Goal: Task Accomplishment & Management: Manage account settings

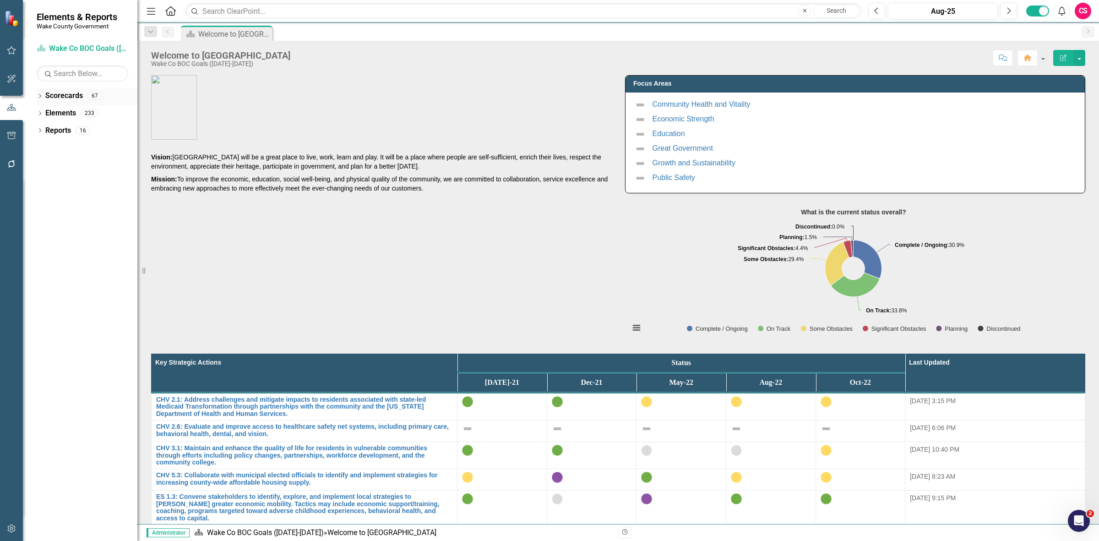
click at [65, 95] on link "Scorecards" at bounding box center [64, 96] width 38 height 11
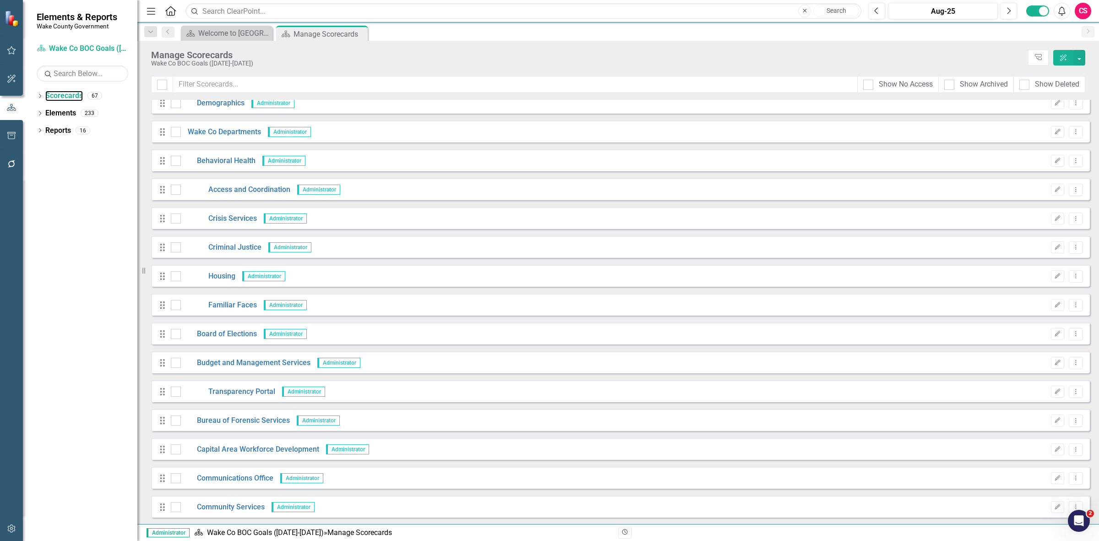
scroll to position [57, 0]
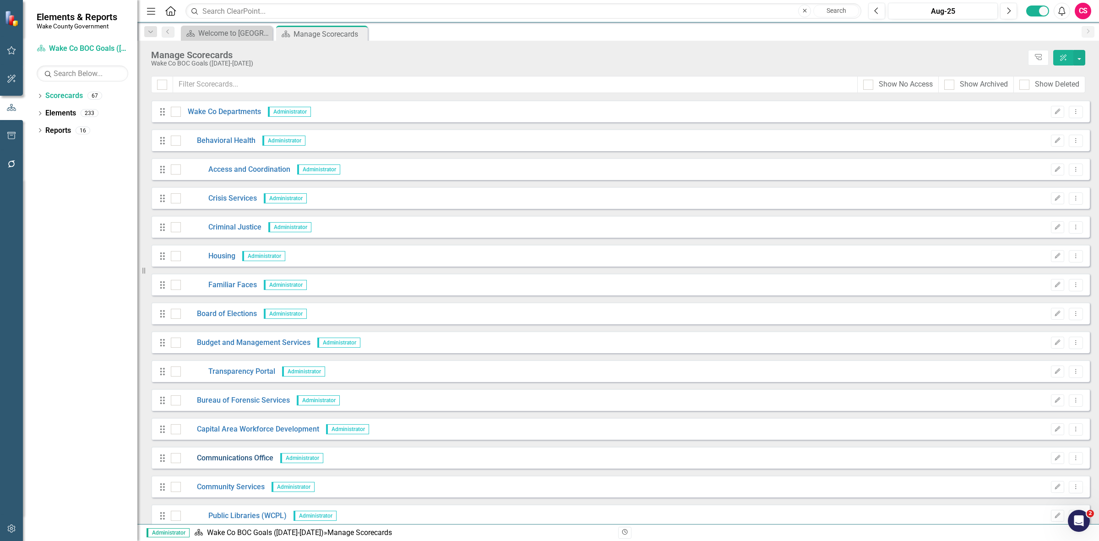
click at [219, 456] on link "Communications Office" at bounding box center [227, 458] width 93 height 11
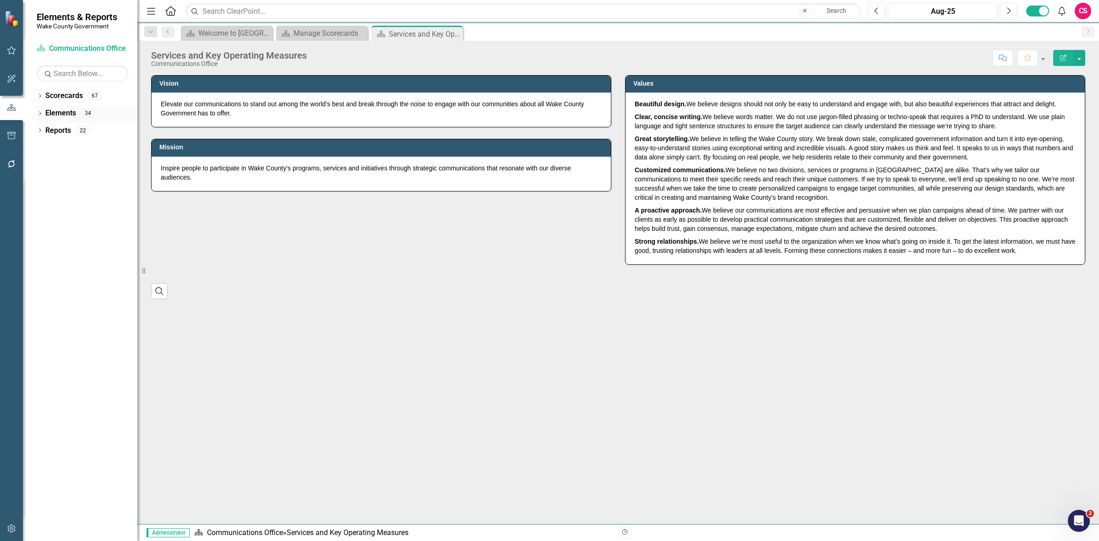
click at [53, 113] on link "Elements" at bounding box center [60, 113] width 31 height 11
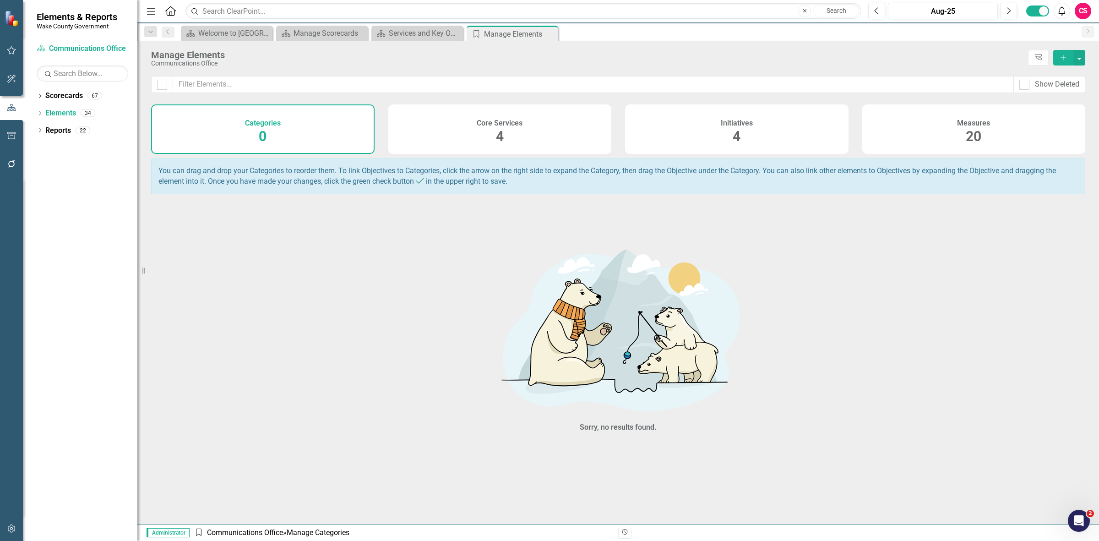
click at [773, 138] on div "Initiatives 4" at bounding box center [737, 128] width 224 height 49
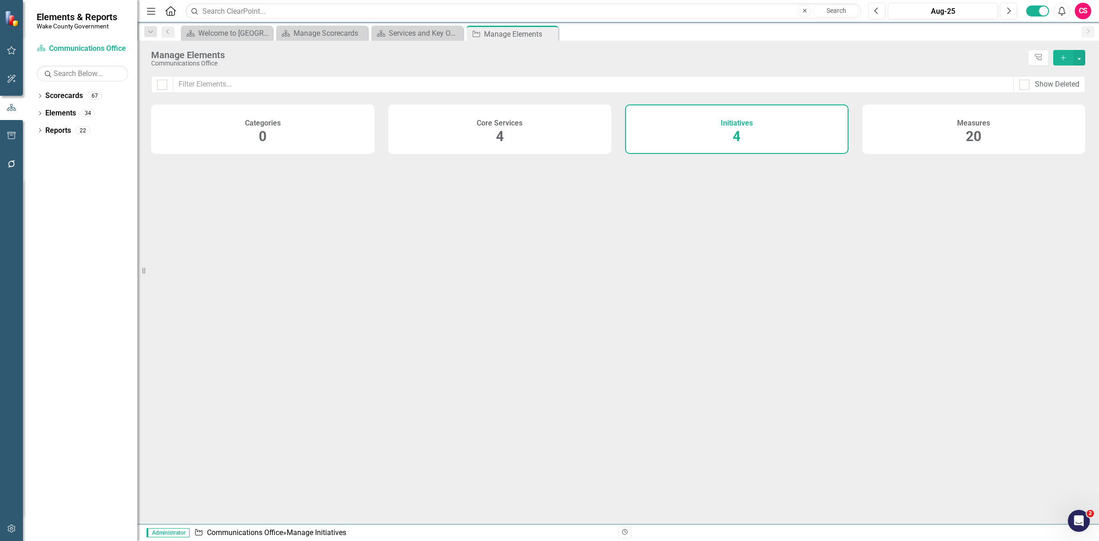
click at [889, 136] on div "Measures 20" at bounding box center [974, 128] width 224 height 49
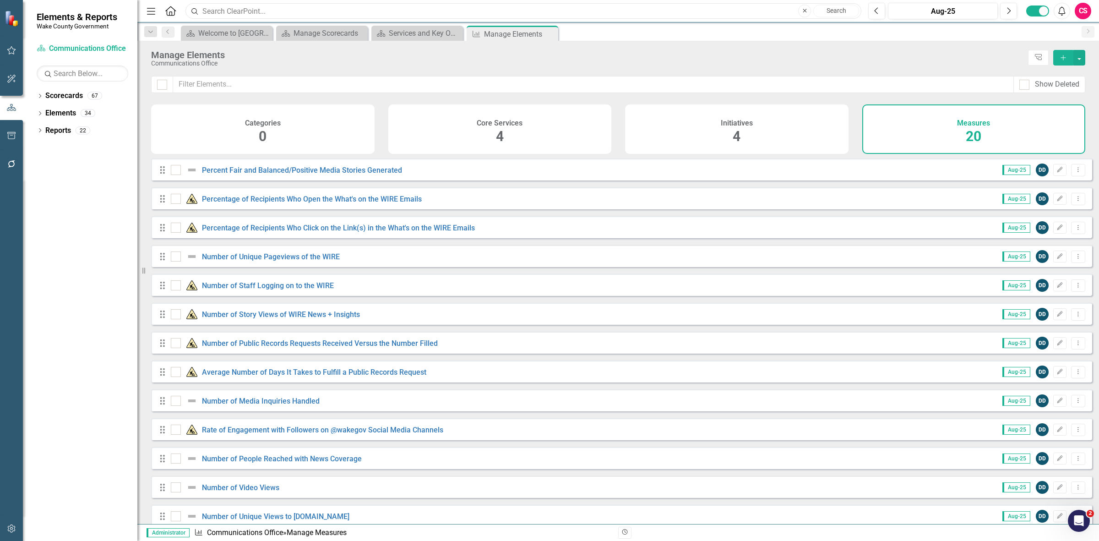
click at [273, 10] on input "text" at bounding box center [523, 11] width 676 height 16
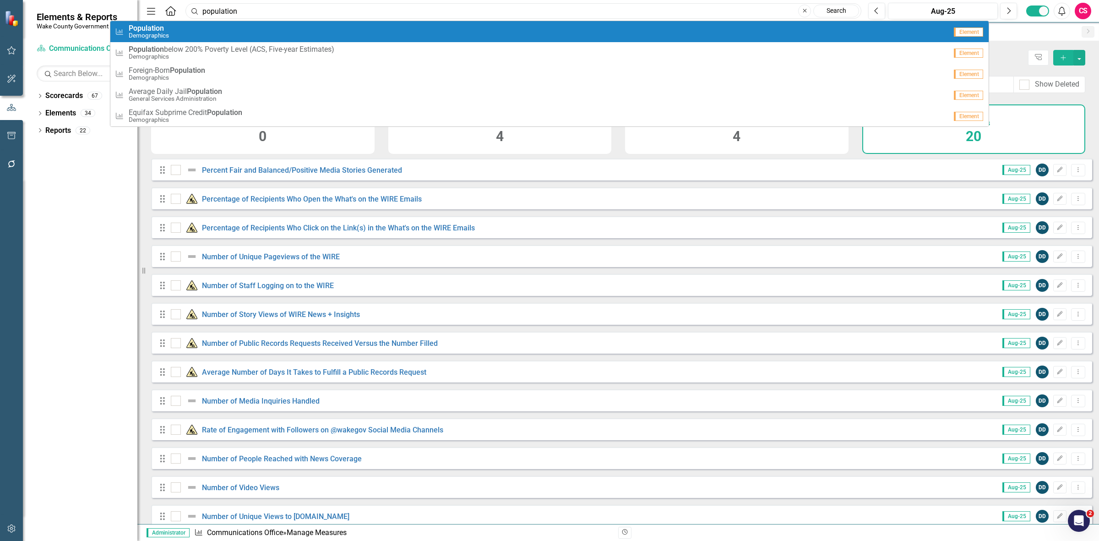
type input "population"
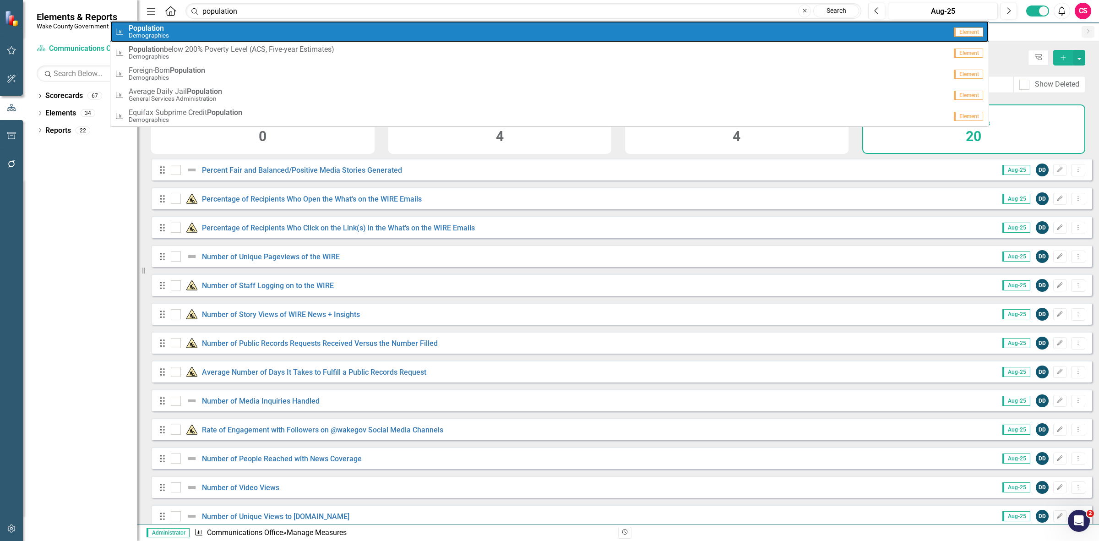
click at [188, 26] on div "Measure Population Demographics" at bounding box center [531, 31] width 832 height 15
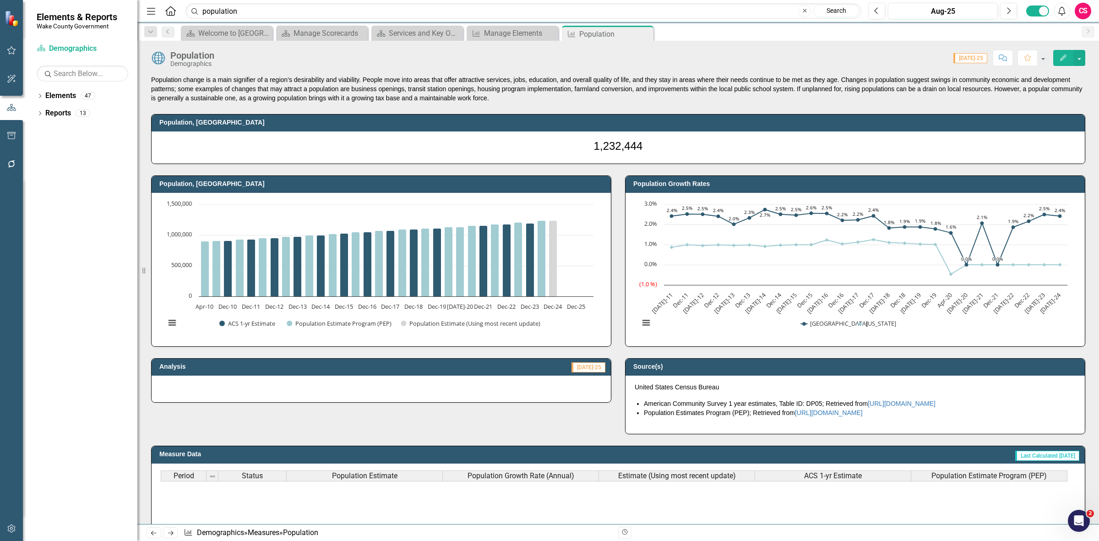
click at [1059, 56] on icon "Edit" at bounding box center [1063, 58] width 8 height 6
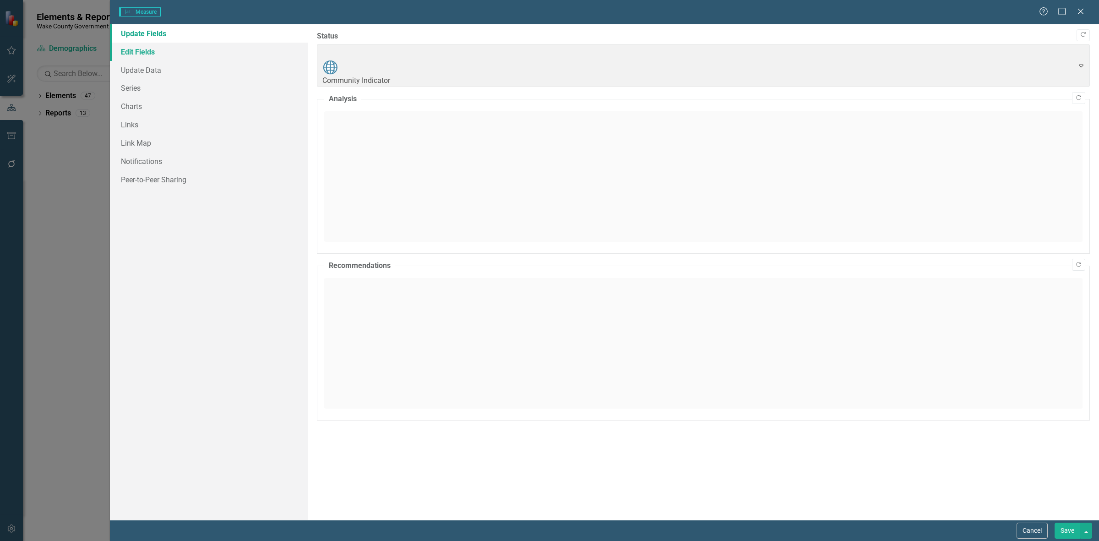
click at [154, 53] on link "Edit Fields" at bounding box center [209, 52] width 198 height 18
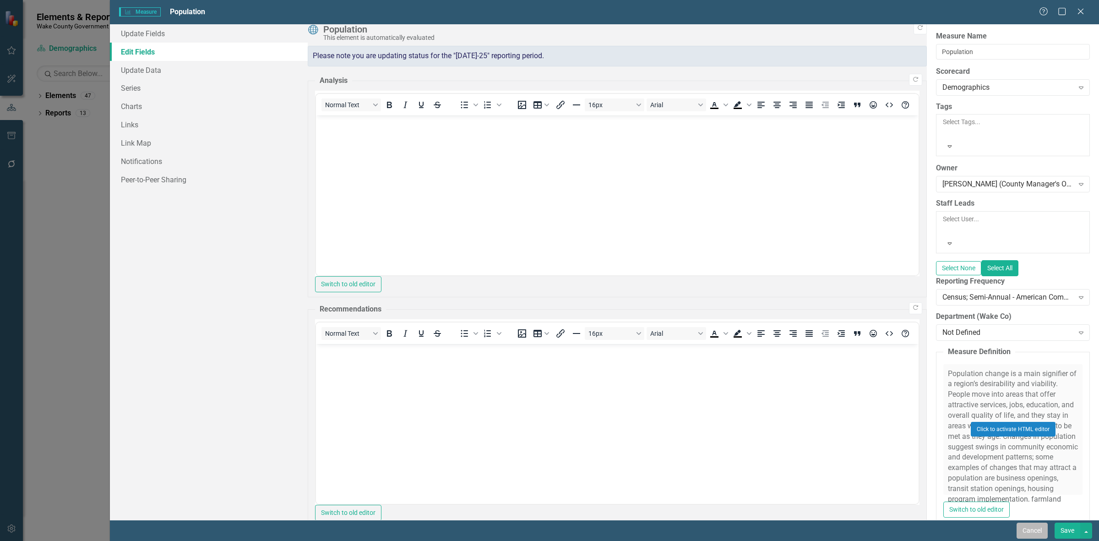
click at [1022, 525] on button "Cancel" at bounding box center [1032, 531] width 31 height 16
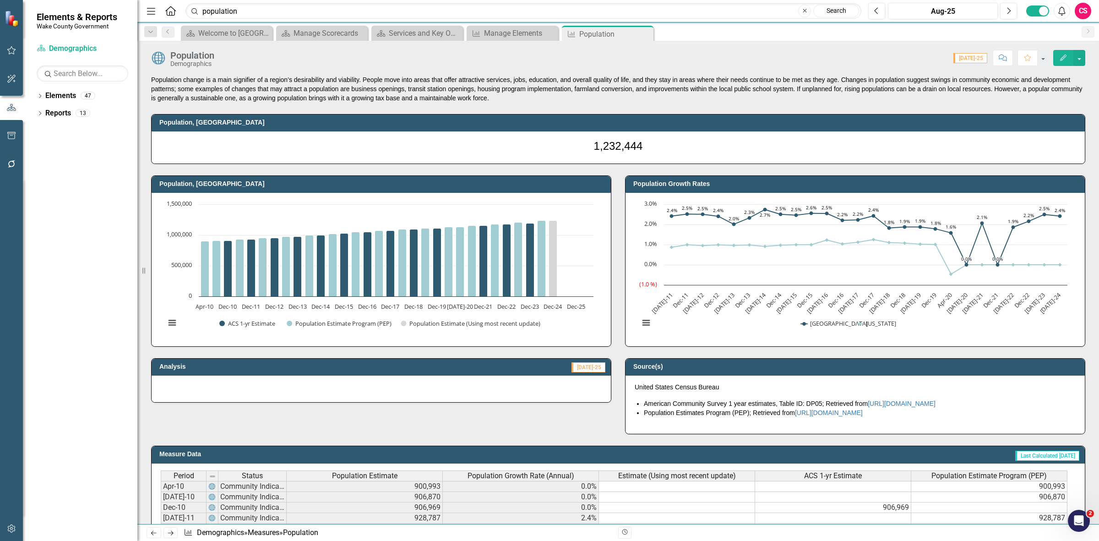
click at [14, 528] on icon "button" at bounding box center [12, 528] width 10 height 7
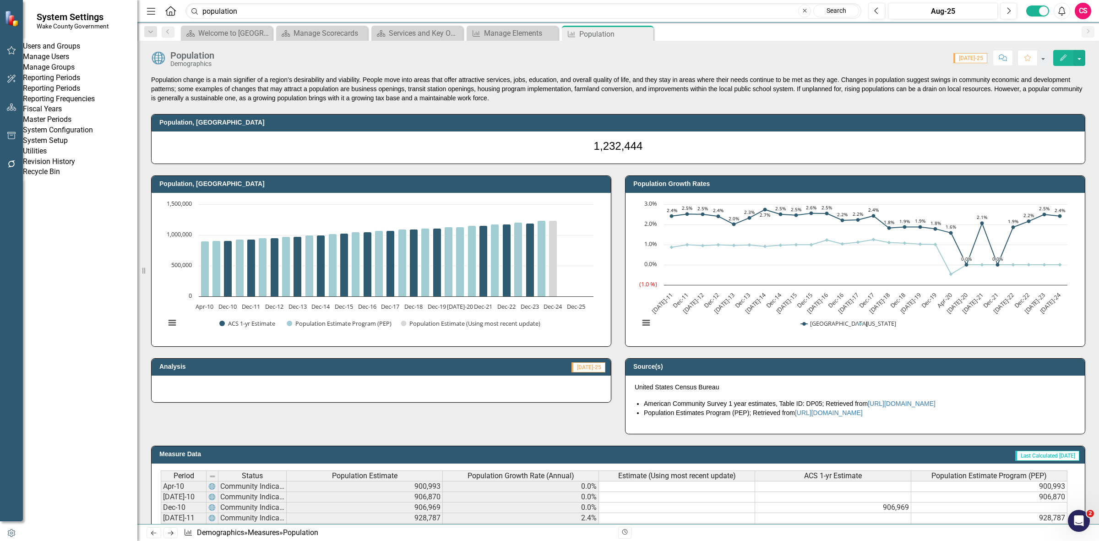
click at [74, 104] on link "Reporting Frequencies" at bounding box center [80, 99] width 115 height 11
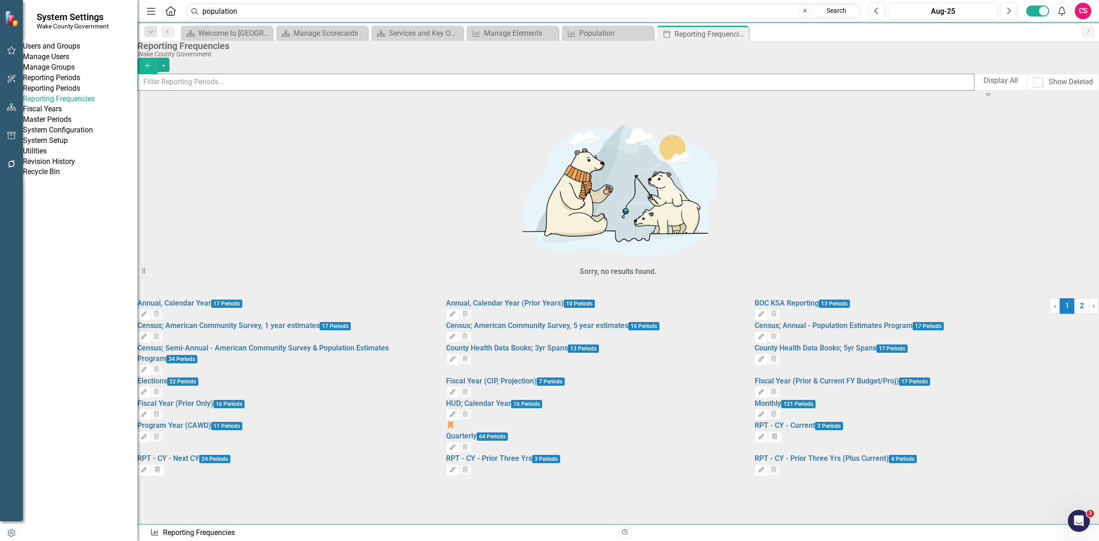
click at [230, 88] on input "text" at bounding box center [555, 82] width 837 height 17
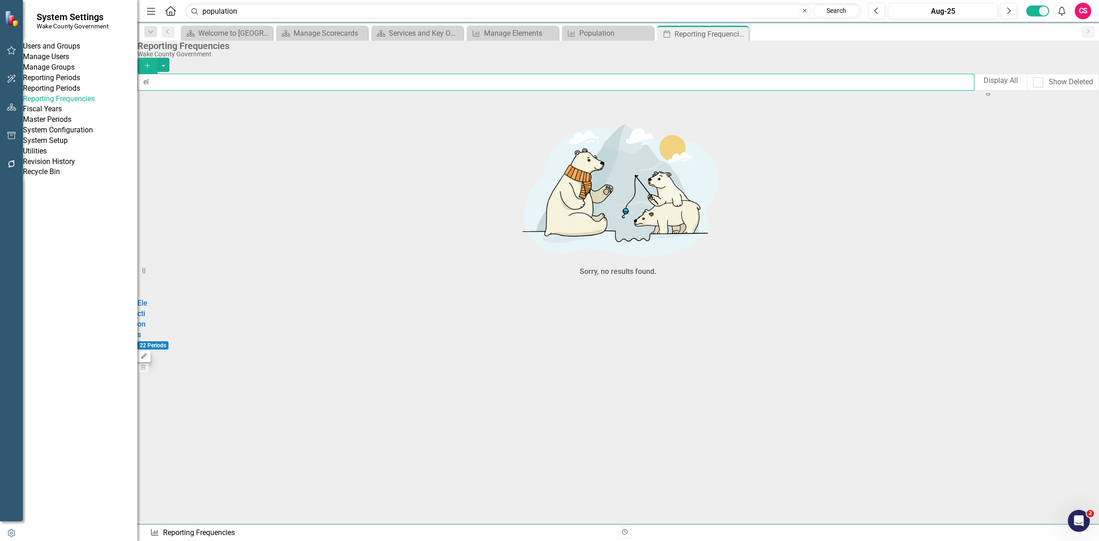
type input "el"
click at [147, 354] on icon "Edit" at bounding box center [144, 356] width 7 height 5
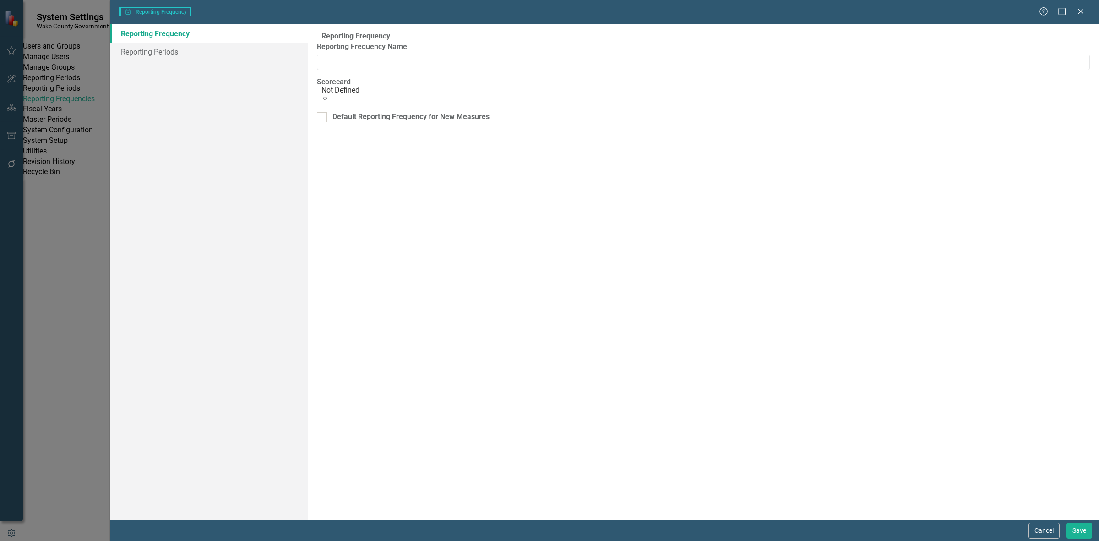
type input "Elections"
click at [223, 49] on link "Reporting Periods" at bounding box center [209, 52] width 198 height 18
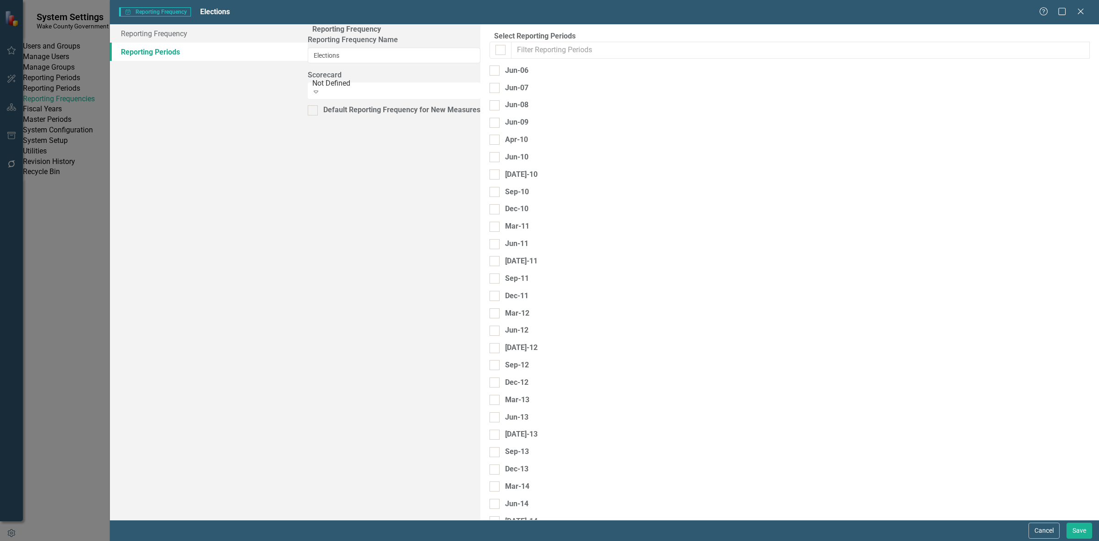
checkbox input "false"
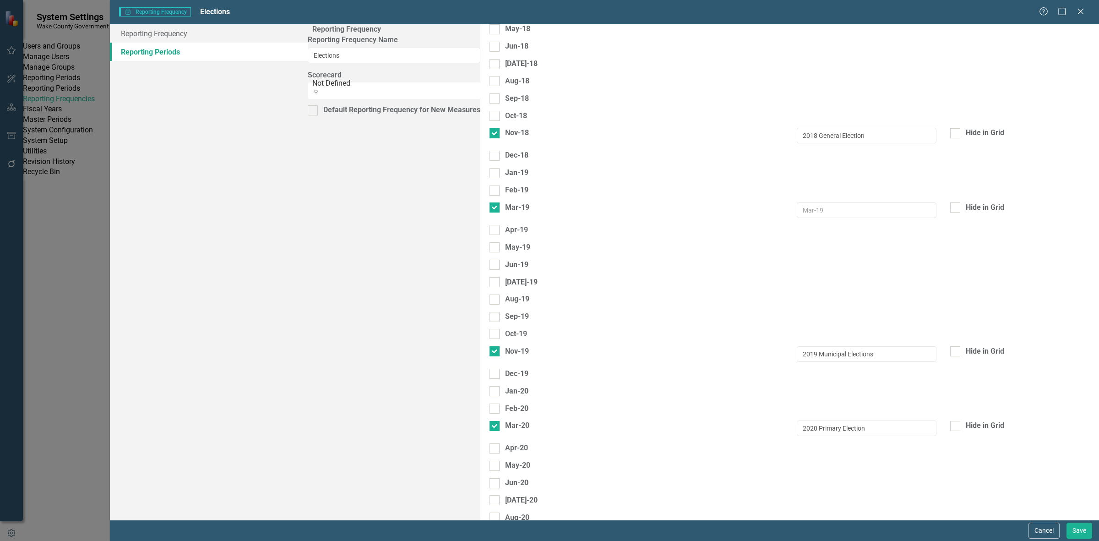
scroll to position [1145, 0]
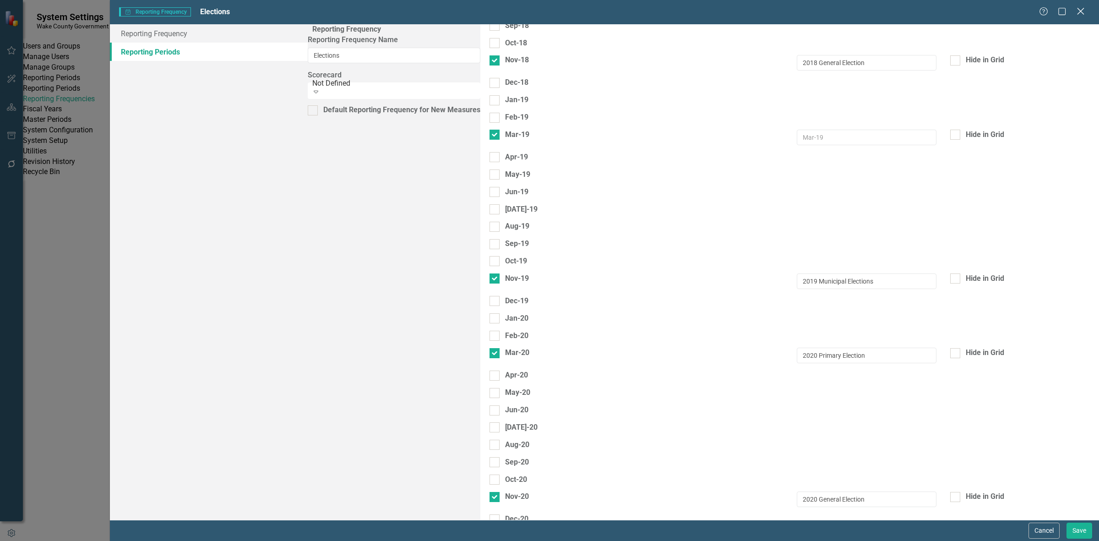
click at [1082, 11] on icon "Close" at bounding box center [1080, 11] width 11 height 9
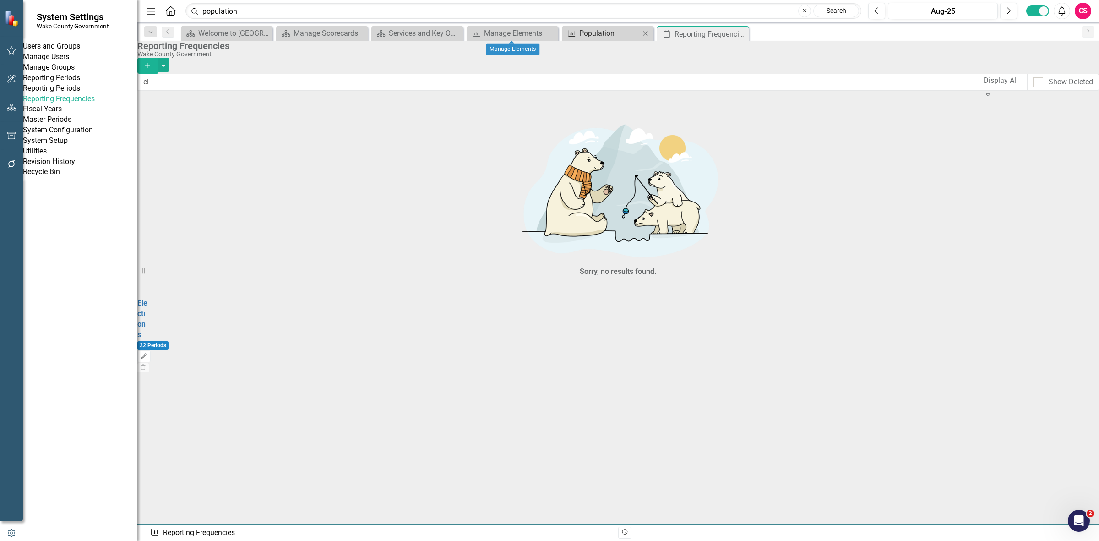
click at [601, 34] on div "Population" at bounding box center [609, 32] width 60 height 11
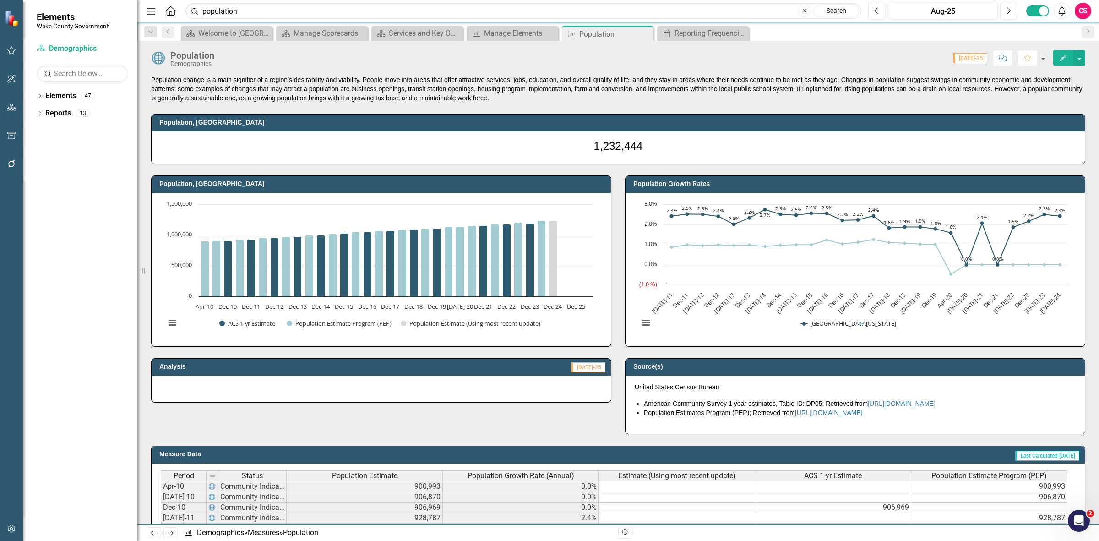
scroll to position [172, 0]
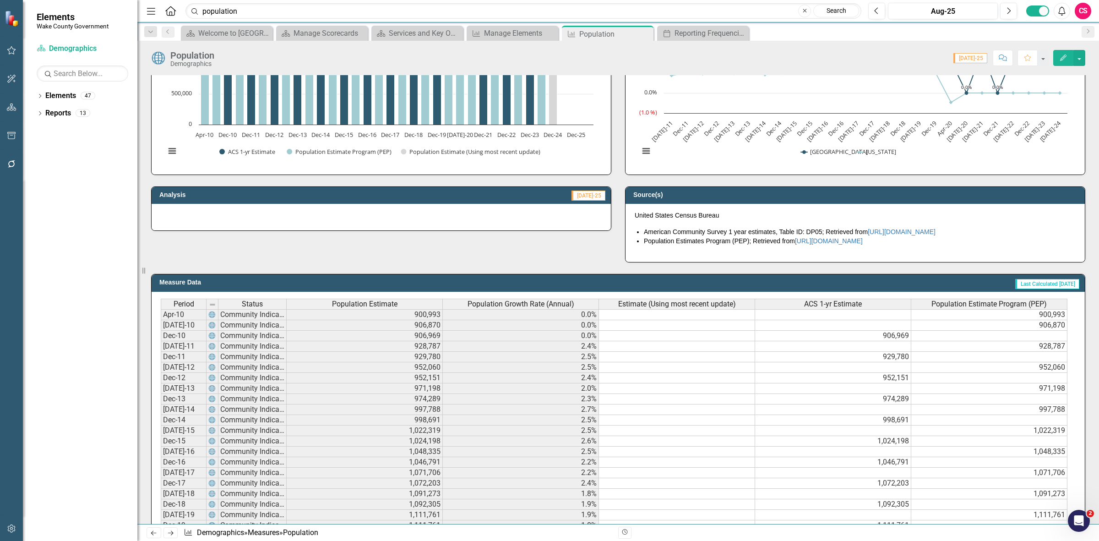
click at [374, 305] on span "Population Estimate" at bounding box center [364, 304] width 65 height 8
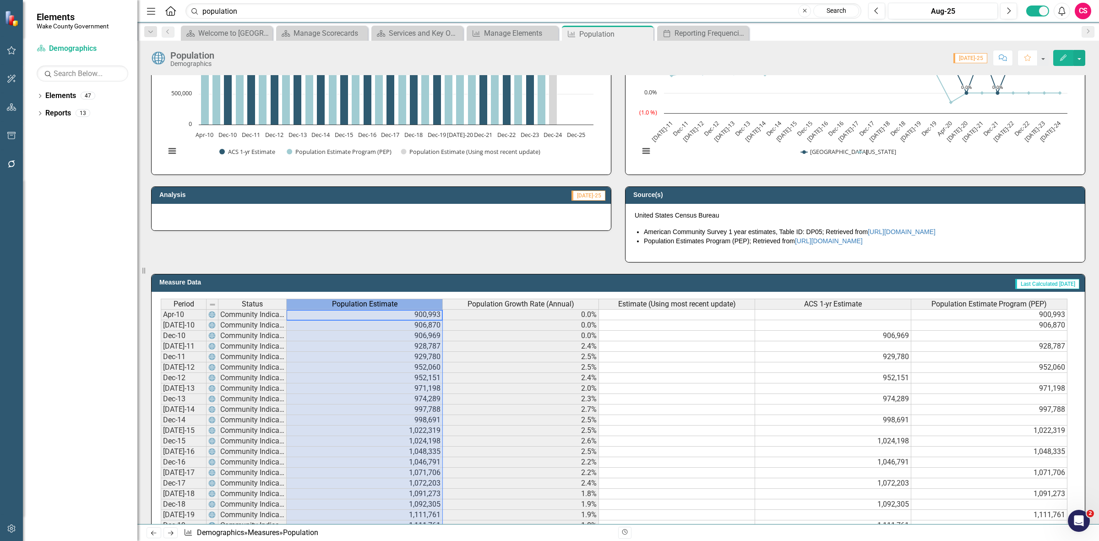
click at [374, 305] on span "Population Estimate" at bounding box center [364, 304] width 65 height 8
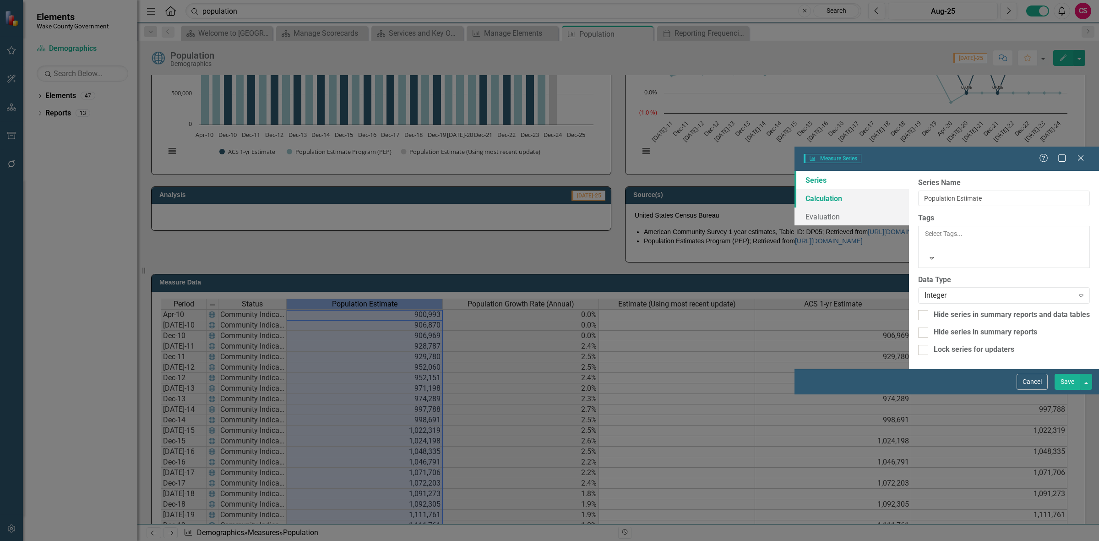
click at [795, 189] on link "Calculation" at bounding box center [852, 198] width 115 height 18
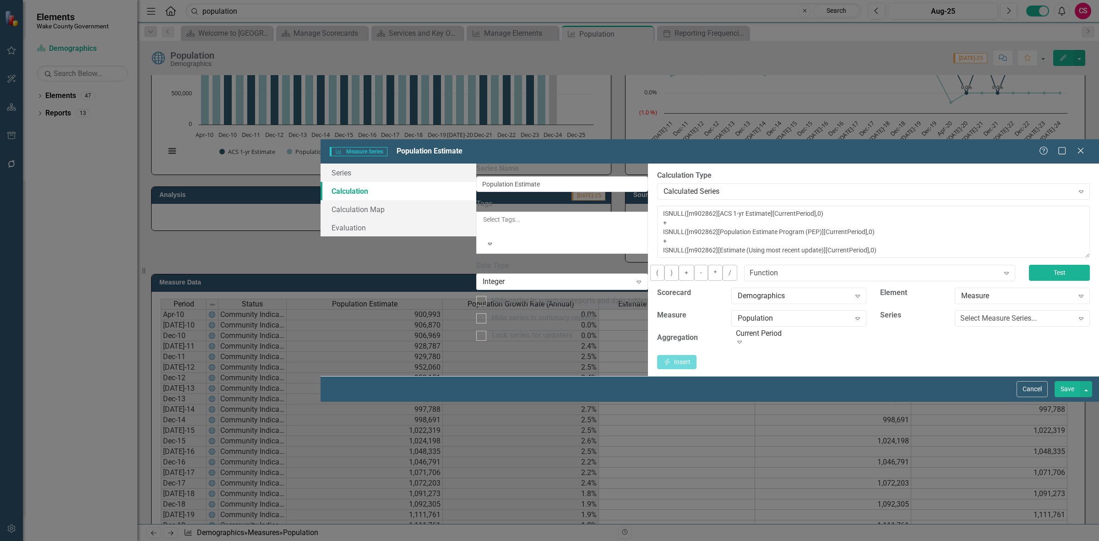
click at [1036, 265] on button "Test" at bounding box center [1059, 273] width 61 height 16
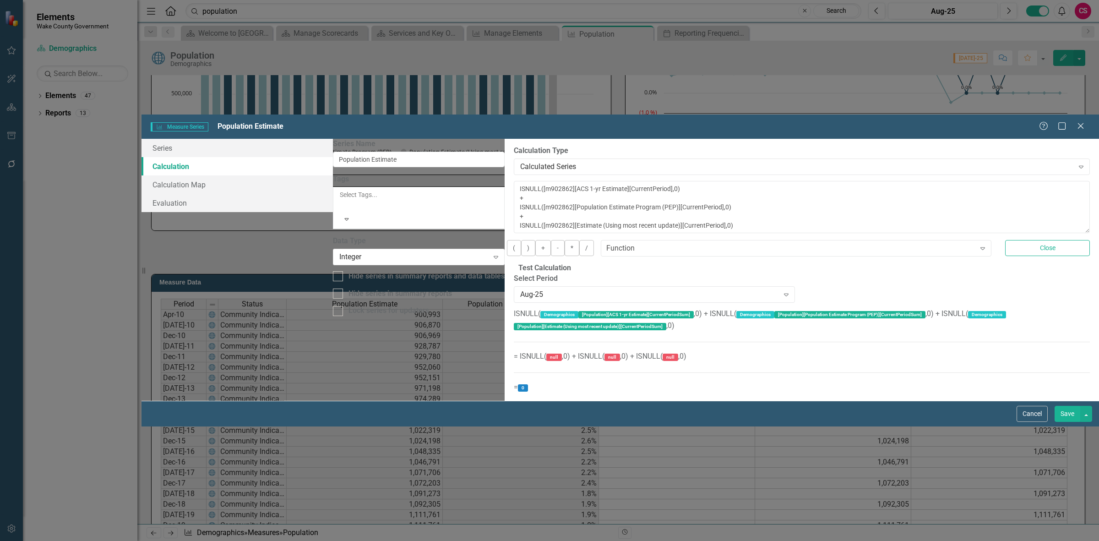
drag, startPoint x: 1022, startPoint y: 528, endPoint x: 804, endPoint y: 196, distance: 397.2
click at [1022, 422] on button "Cancel" at bounding box center [1032, 414] width 31 height 16
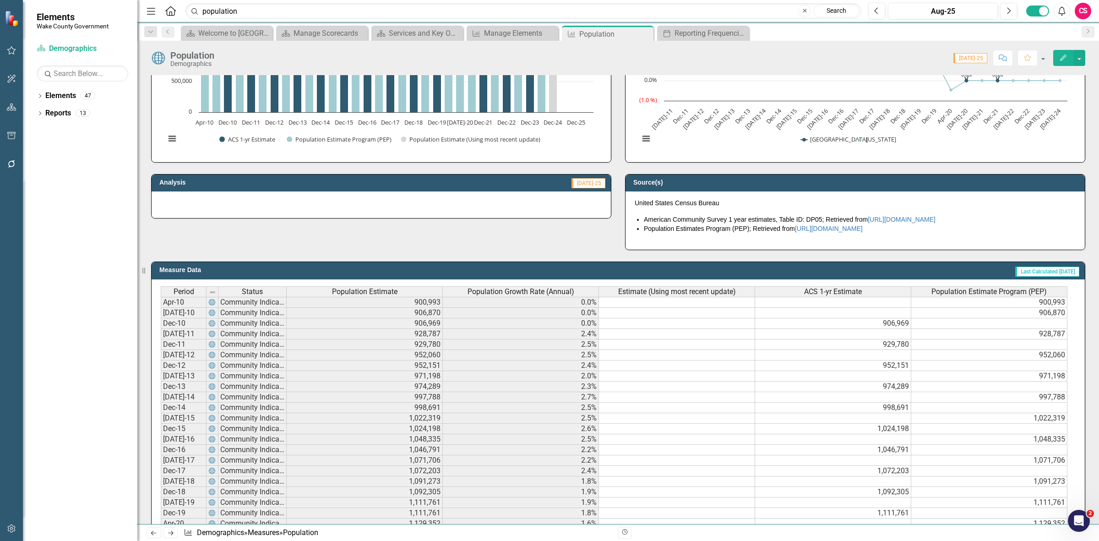
scroll to position [0, 0]
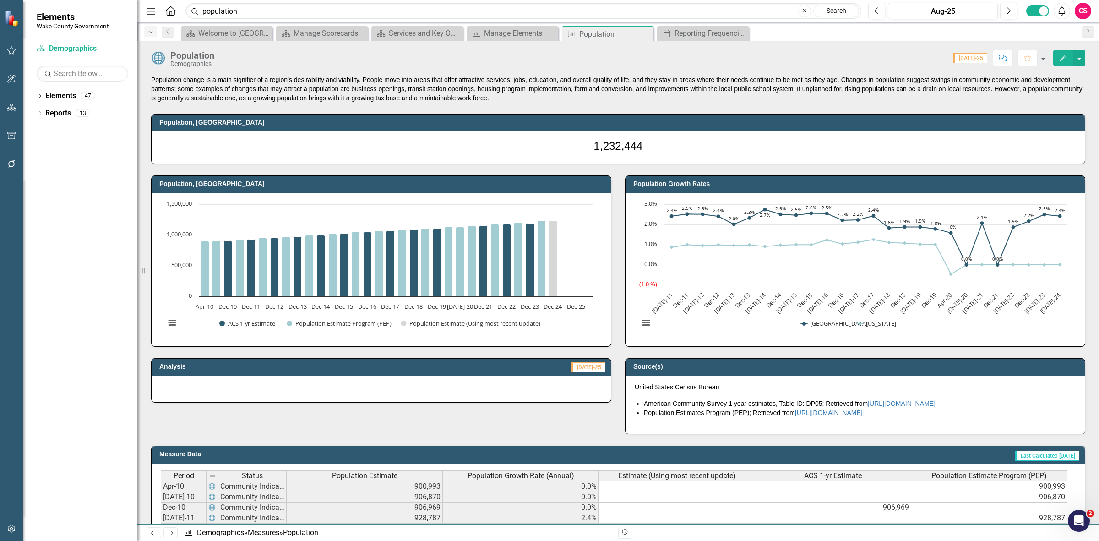
click at [151, 33] on icon "Dropdown" at bounding box center [151, 32] width 8 height 6
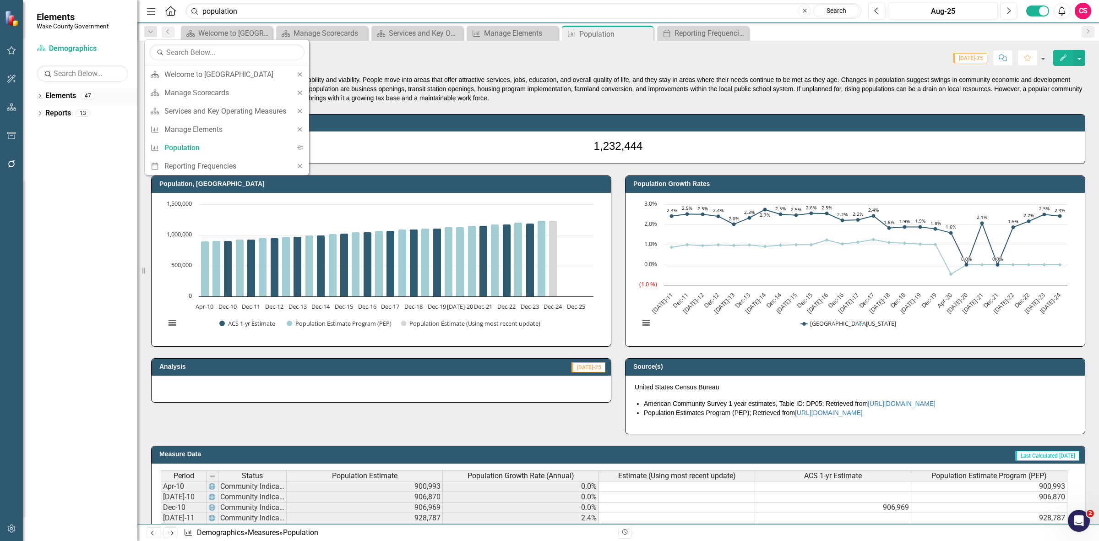
click at [54, 95] on link "Elements" at bounding box center [60, 96] width 31 height 11
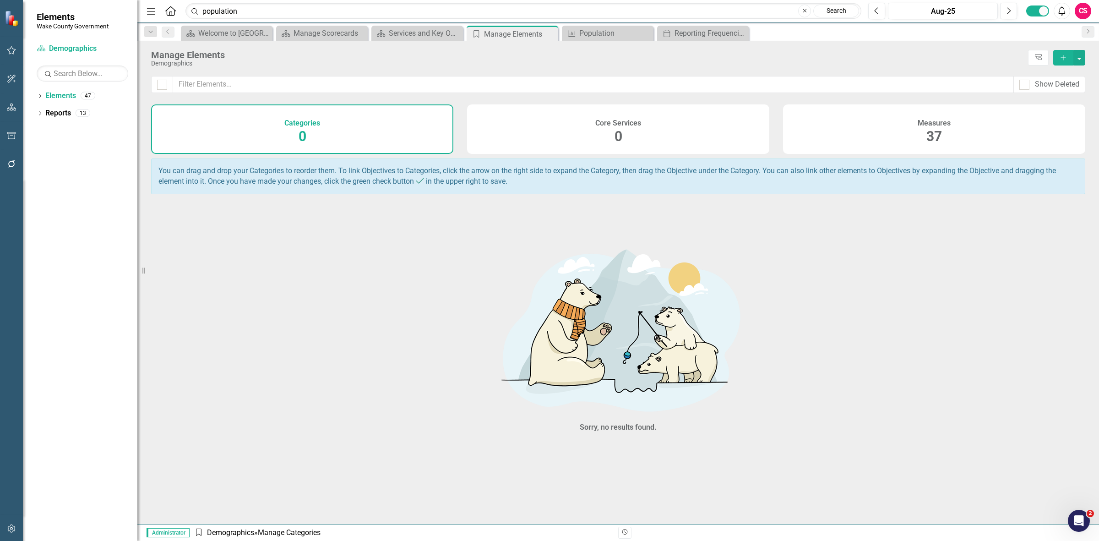
click at [852, 117] on div "Measures 37" at bounding box center [934, 128] width 302 height 49
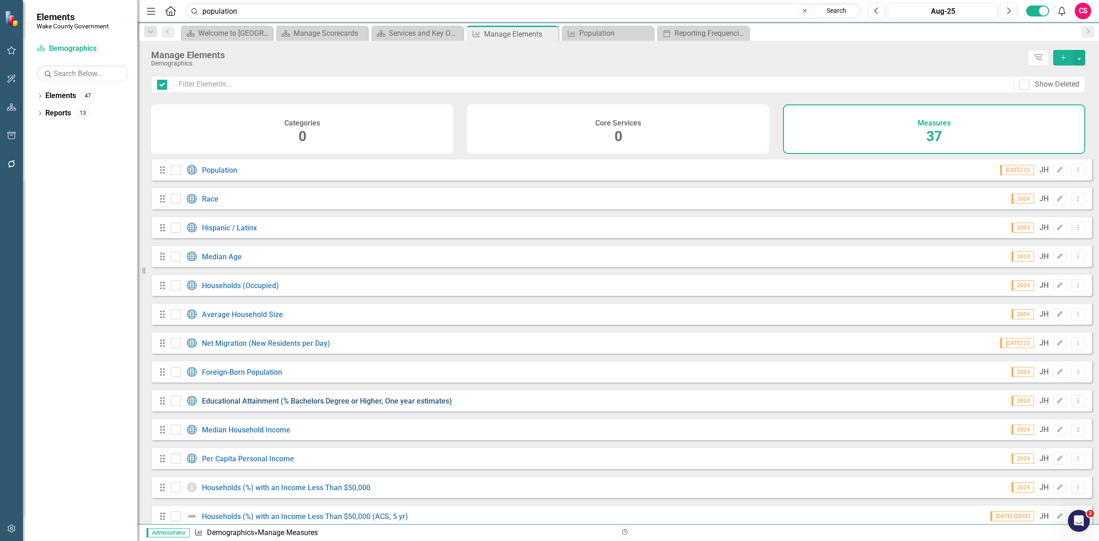
checkbox input "false"
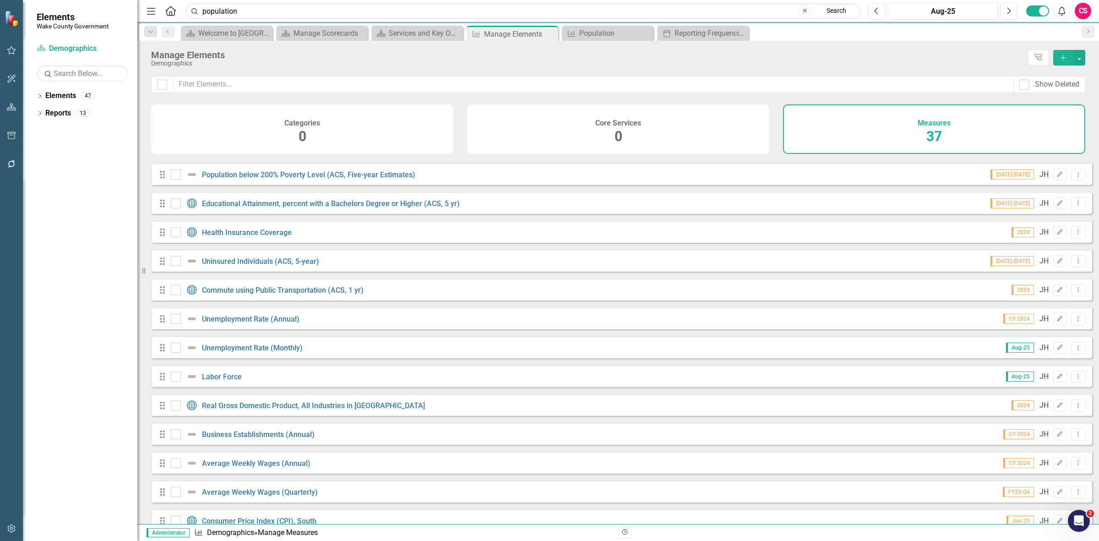
scroll to position [709, 0]
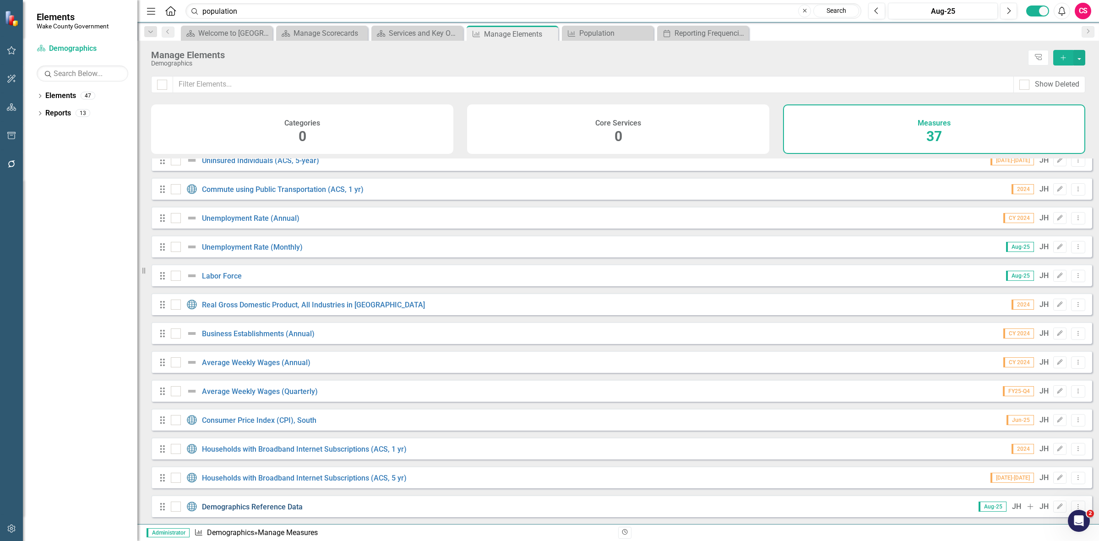
click at [278, 502] on link "Demographics Reference Data" at bounding box center [252, 506] width 101 height 9
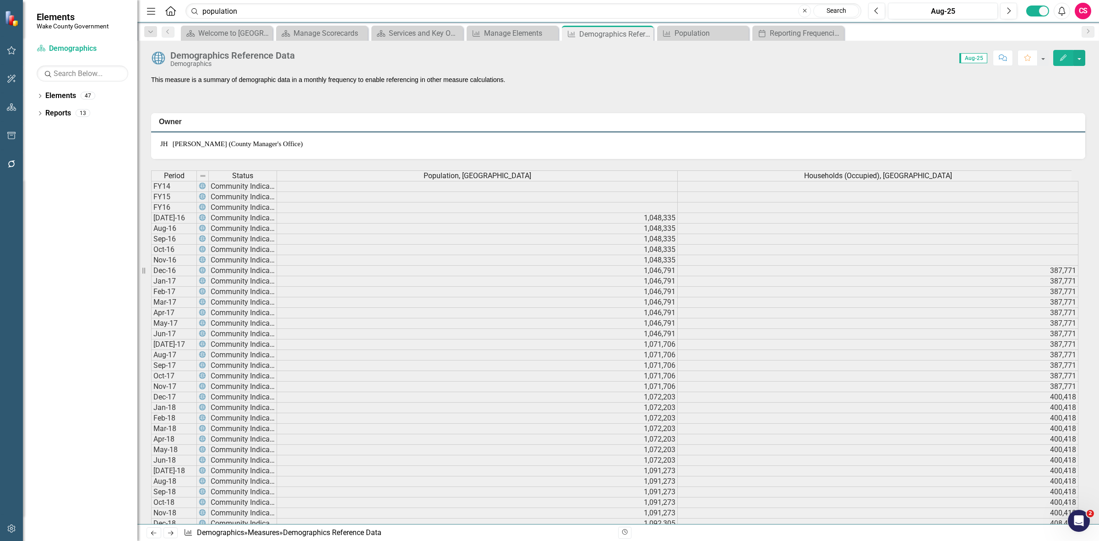
click at [445, 175] on span "Population, [GEOGRAPHIC_DATA]" at bounding box center [478, 176] width 108 height 8
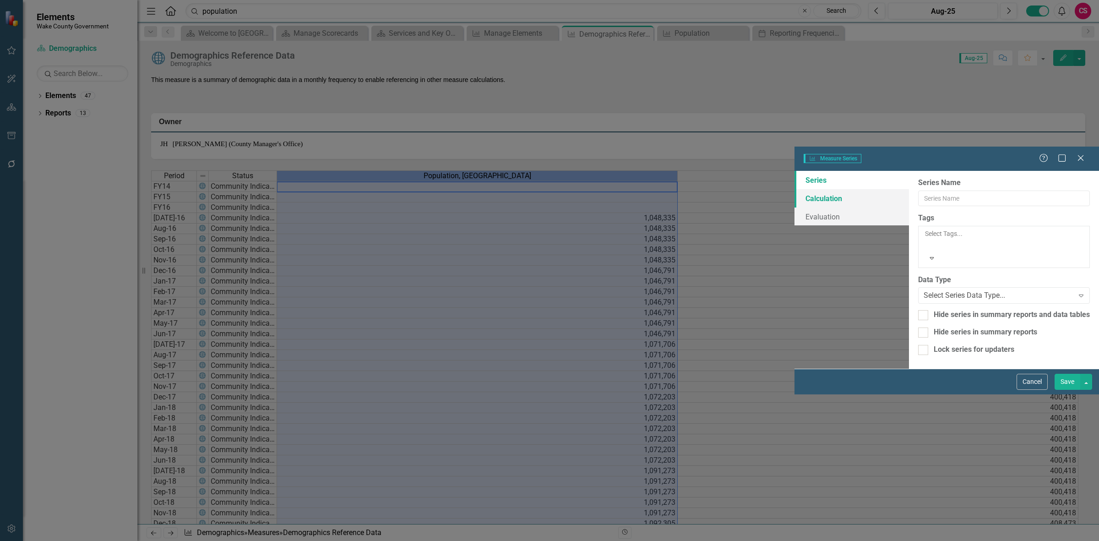
type input "Population, [GEOGRAPHIC_DATA]"
checkbox input "true"
click at [795, 189] on link "Calculation" at bounding box center [852, 198] width 115 height 18
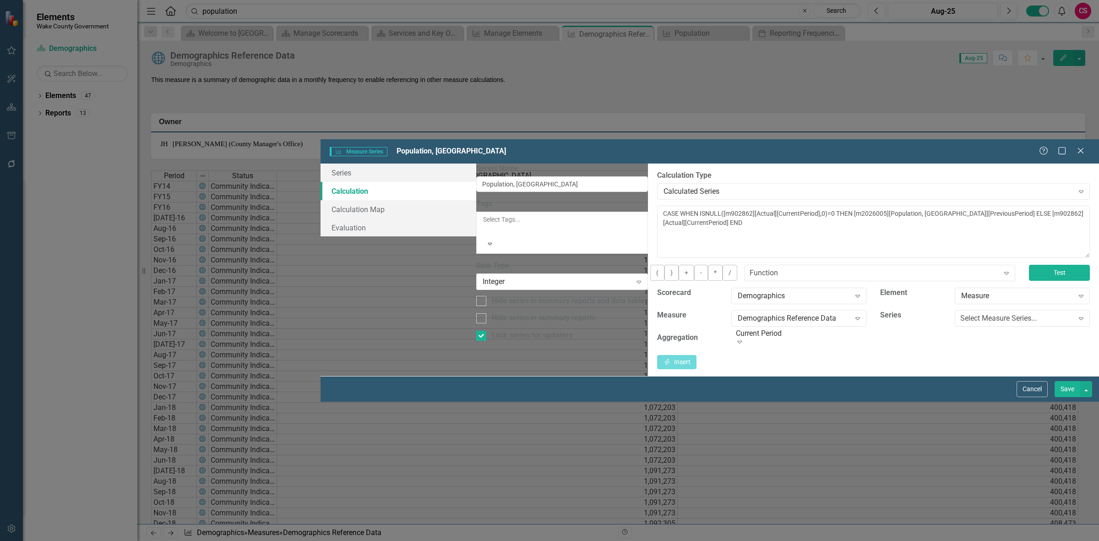
click at [1029, 265] on button "Test" at bounding box center [1059, 273] width 61 height 16
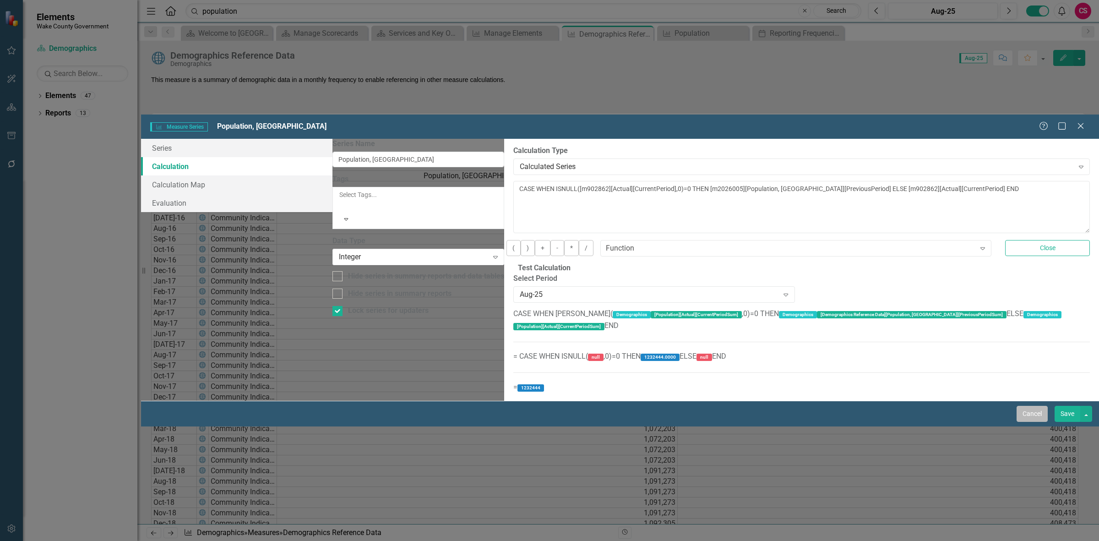
click at [1021, 422] on button "Cancel" at bounding box center [1032, 414] width 31 height 16
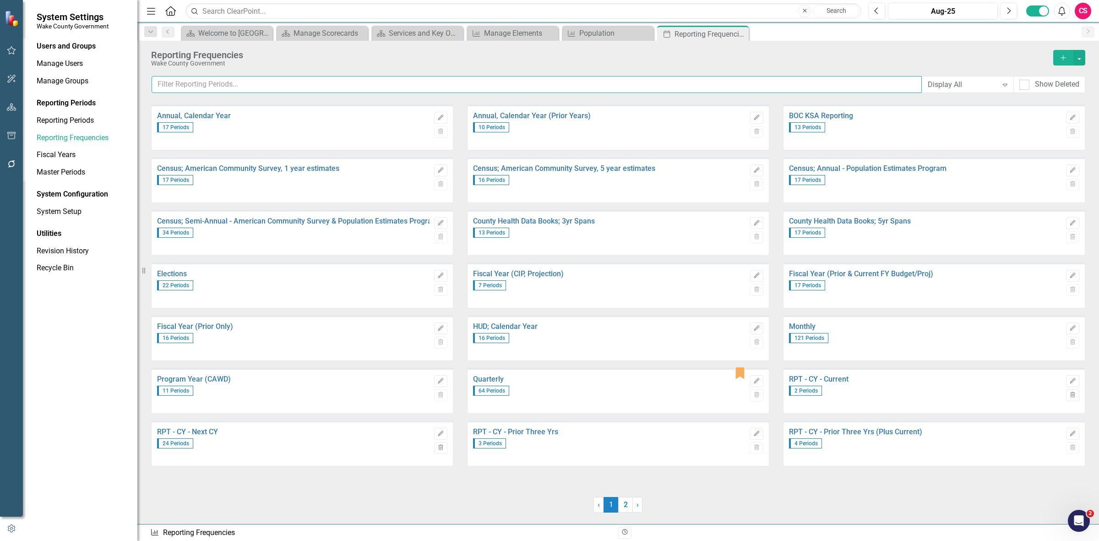
click at [201, 81] on input "text" at bounding box center [537, 84] width 770 height 17
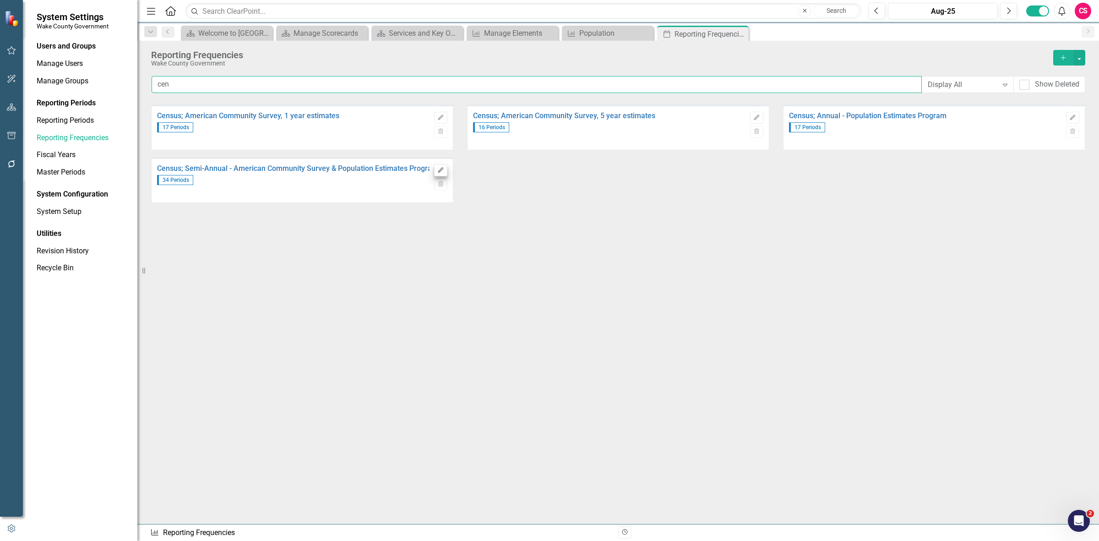
type input "cen"
click at [442, 170] on icon "Edit" at bounding box center [440, 170] width 7 height 5
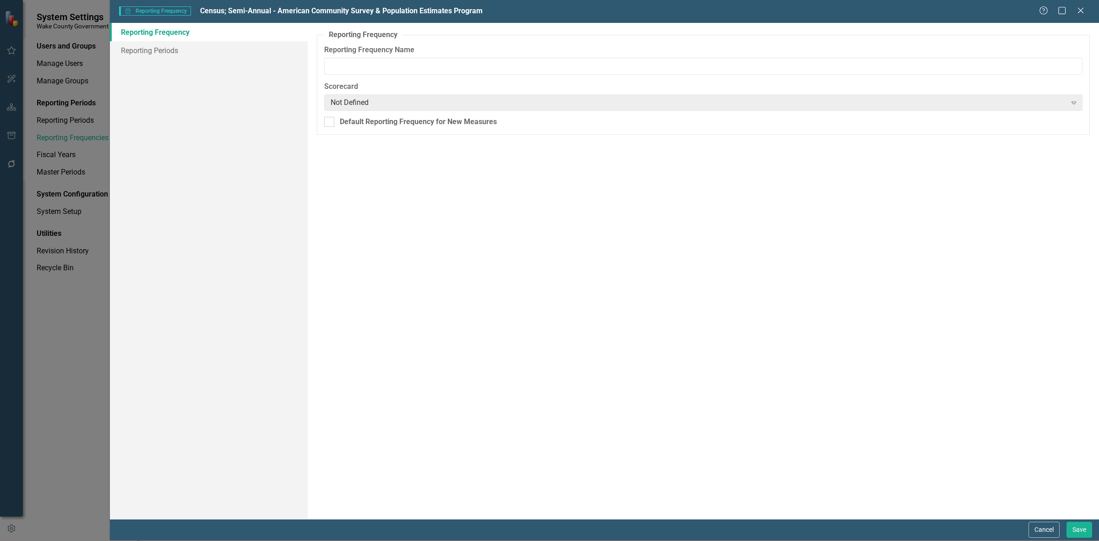
type input "Census; Semi-Annual - American Community Survey & Population Estimates Program"
click at [150, 40] on link "Reporting Frequency" at bounding box center [209, 32] width 198 height 18
click at [150, 55] on link "Reporting Periods" at bounding box center [209, 50] width 198 height 18
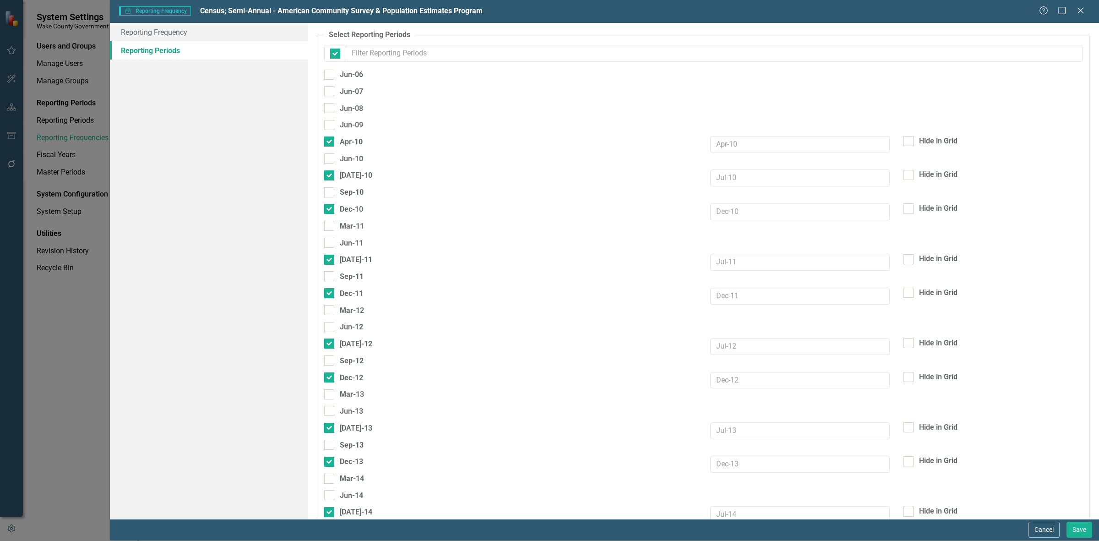
checkbox input "false"
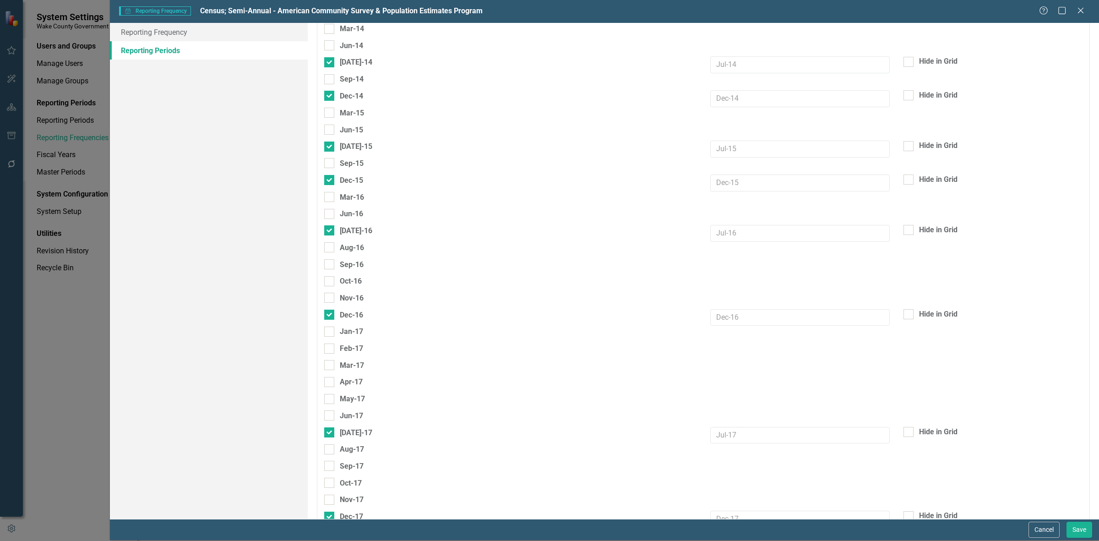
scroll to position [687, 0]
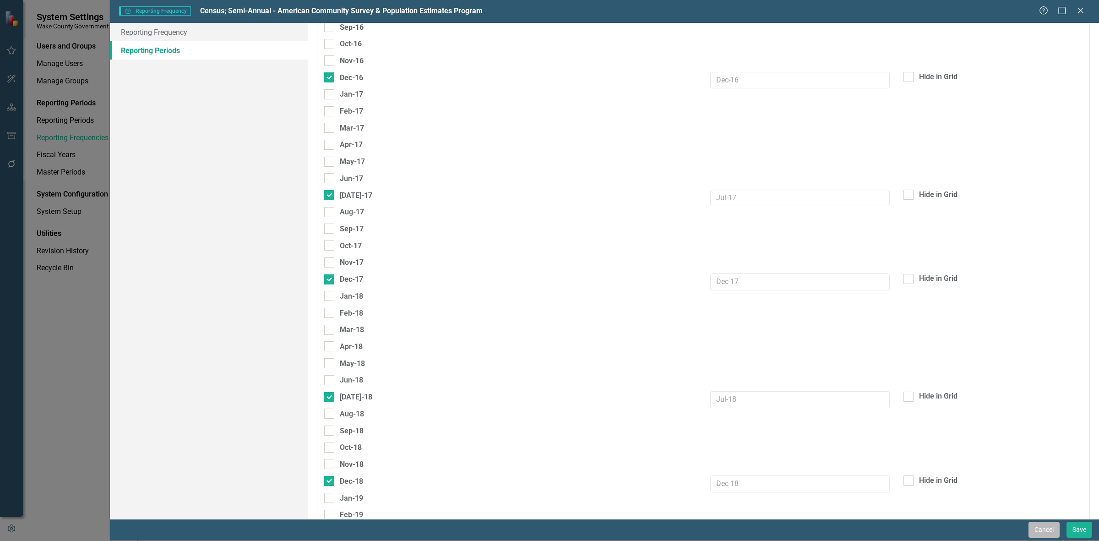
click at [1041, 532] on button "Cancel" at bounding box center [1044, 530] width 31 height 16
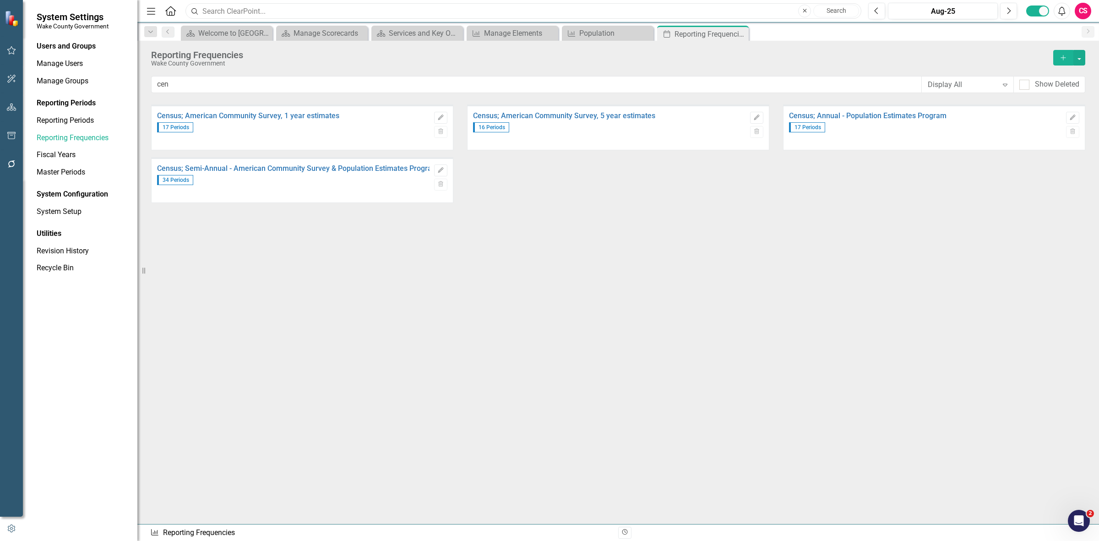
click at [242, 9] on input "text" at bounding box center [523, 11] width 676 height 16
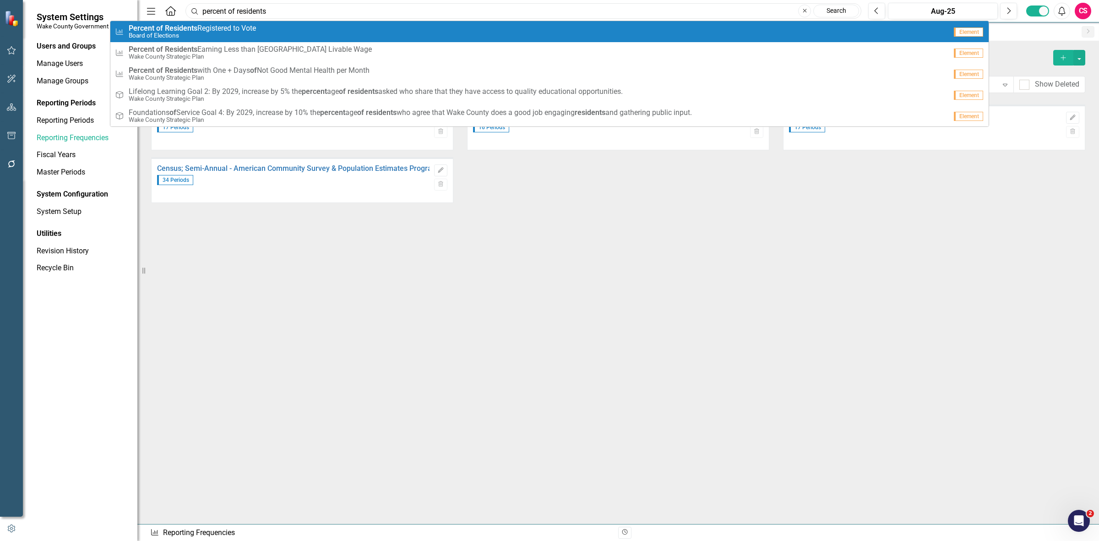
type input "percent of residents"
click at [233, 34] on small "Board of Elections" at bounding box center [192, 35] width 127 height 7
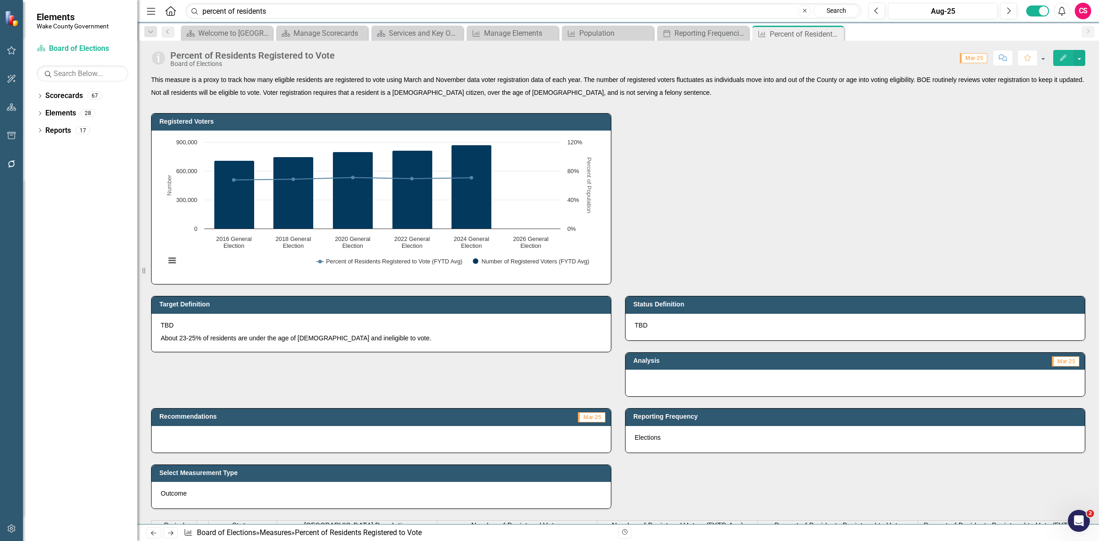
click at [1060, 57] on icon "Edit" at bounding box center [1063, 58] width 8 height 6
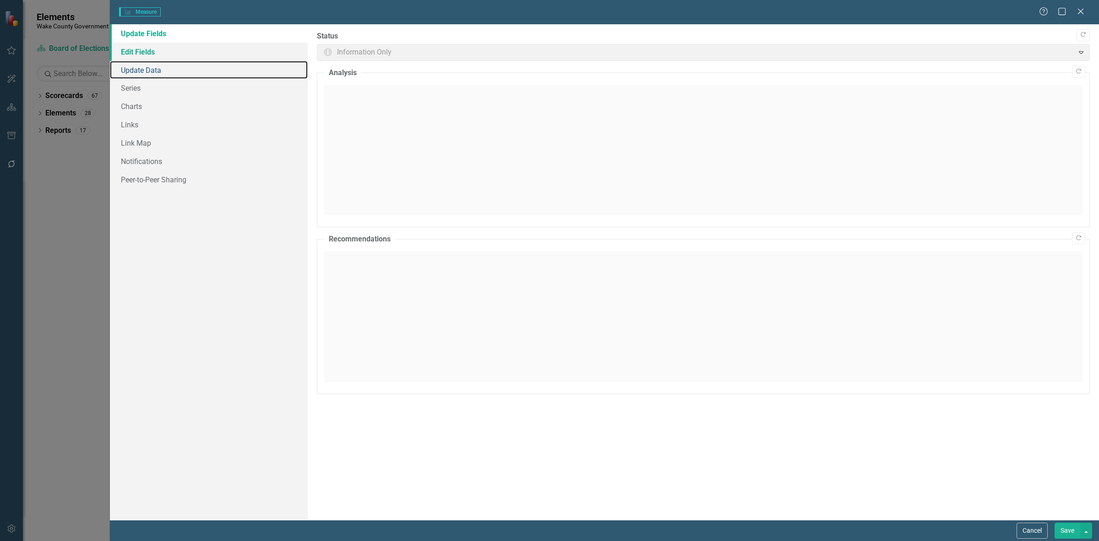
click at [175, 63] on link "Update Data" at bounding box center [209, 70] width 198 height 18
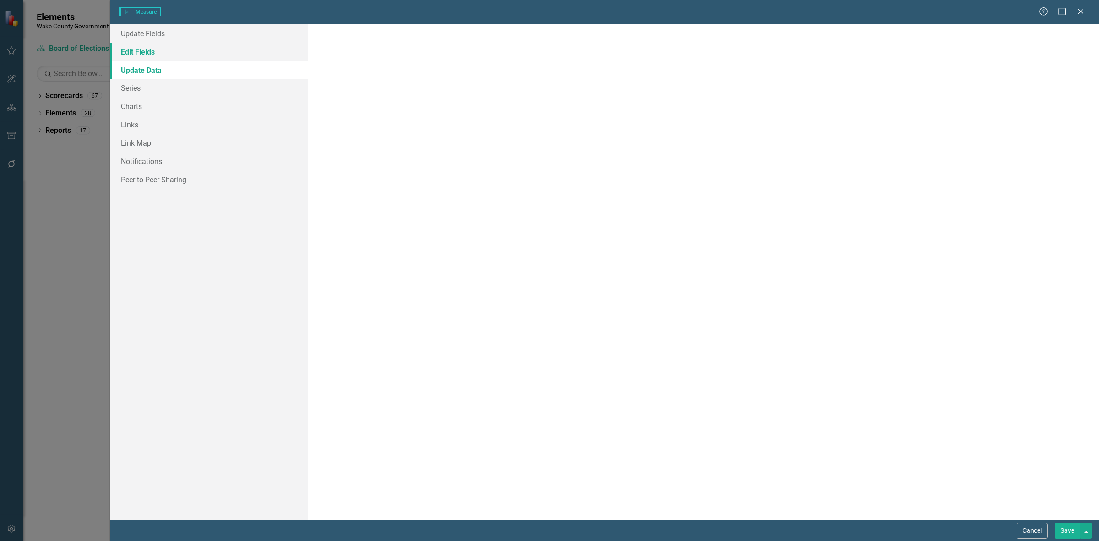
click at [157, 53] on link "Edit Fields" at bounding box center [209, 52] width 198 height 18
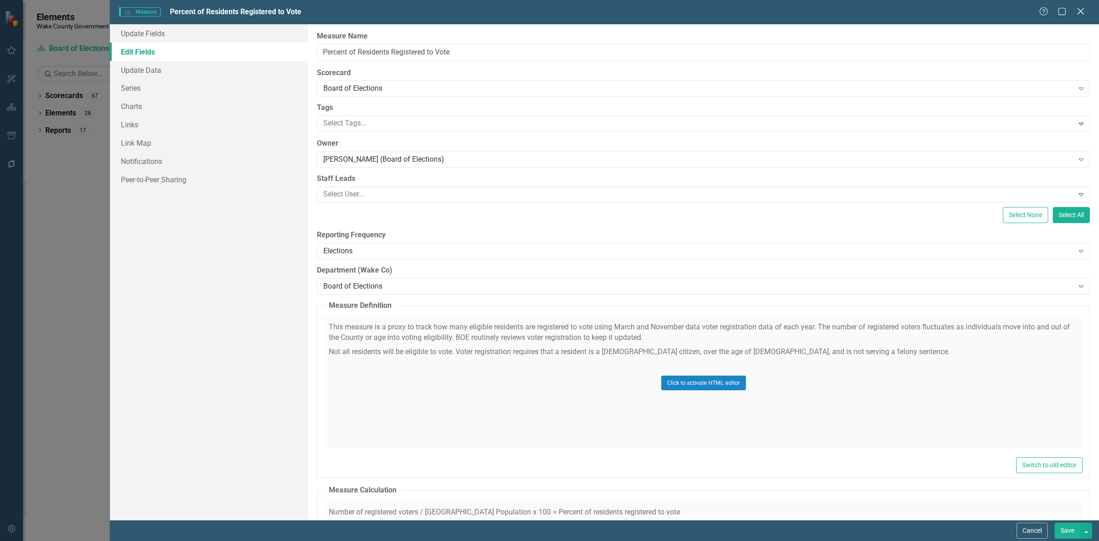
click at [1080, 10] on icon "Close" at bounding box center [1080, 11] width 11 height 9
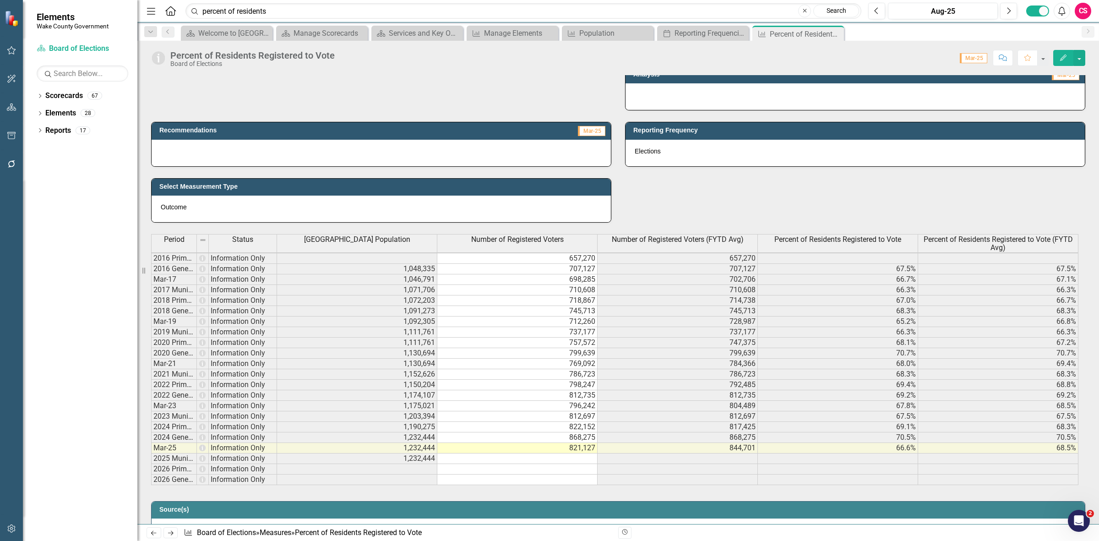
scroll to position [2, 7]
click at [58, 111] on link "Elements" at bounding box center [60, 113] width 31 height 11
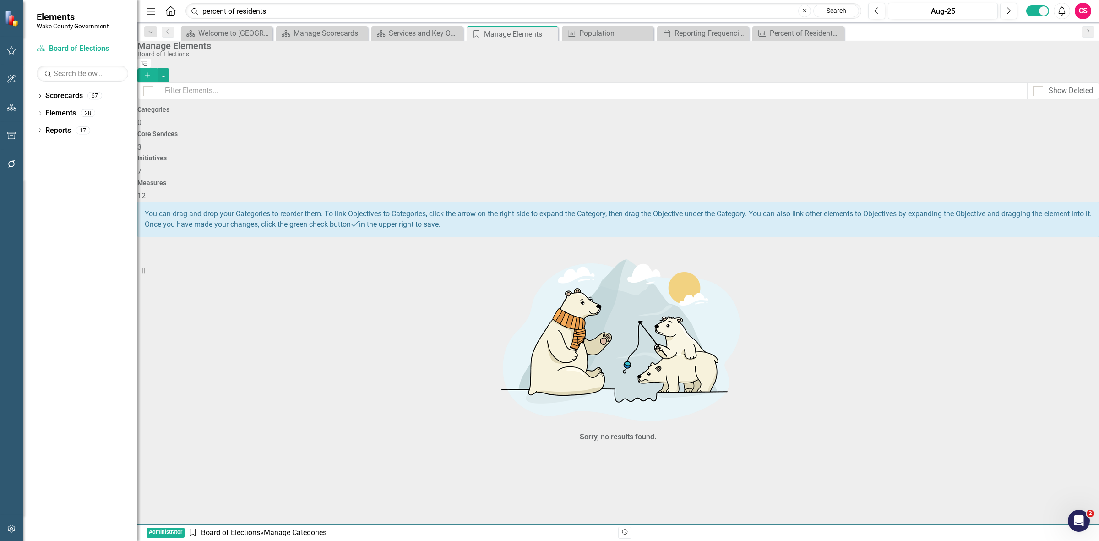
click at [781, 155] on div "Initiatives 7" at bounding box center [618, 166] width 962 height 22
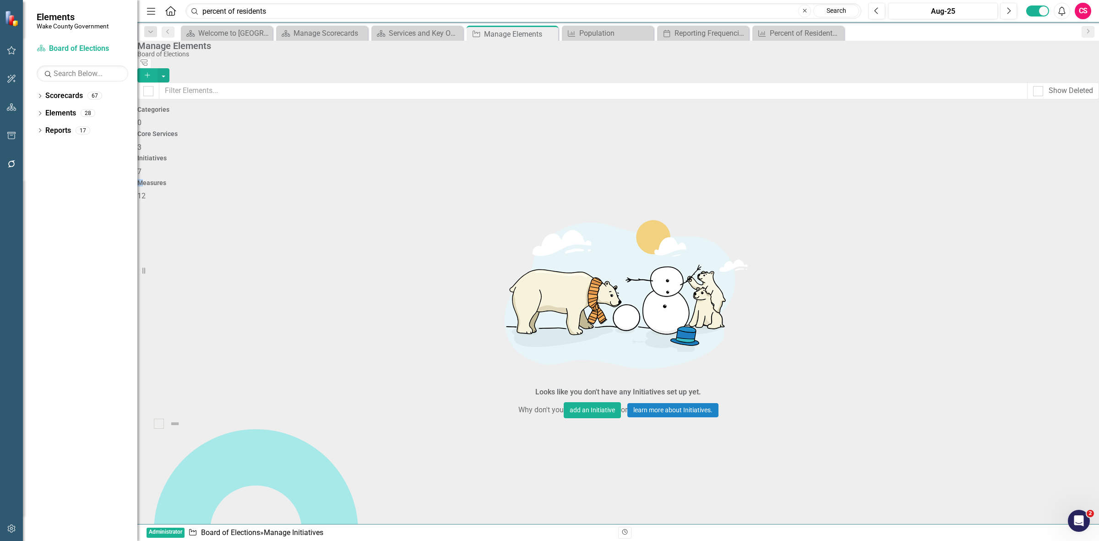
click at [963, 180] on h4 "Measures" at bounding box center [618, 183] width 962 height 7
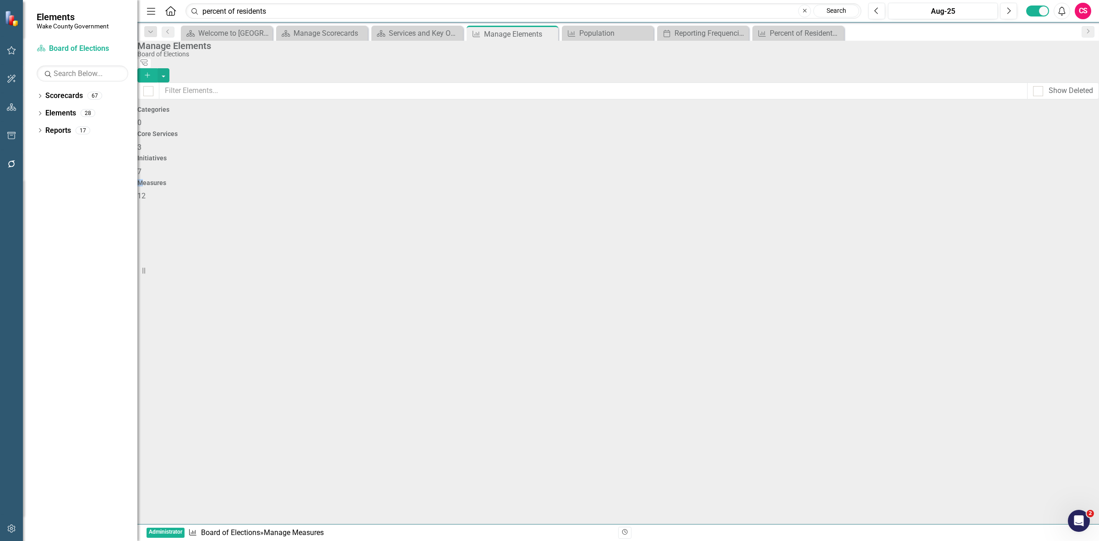
checkbox input "false"
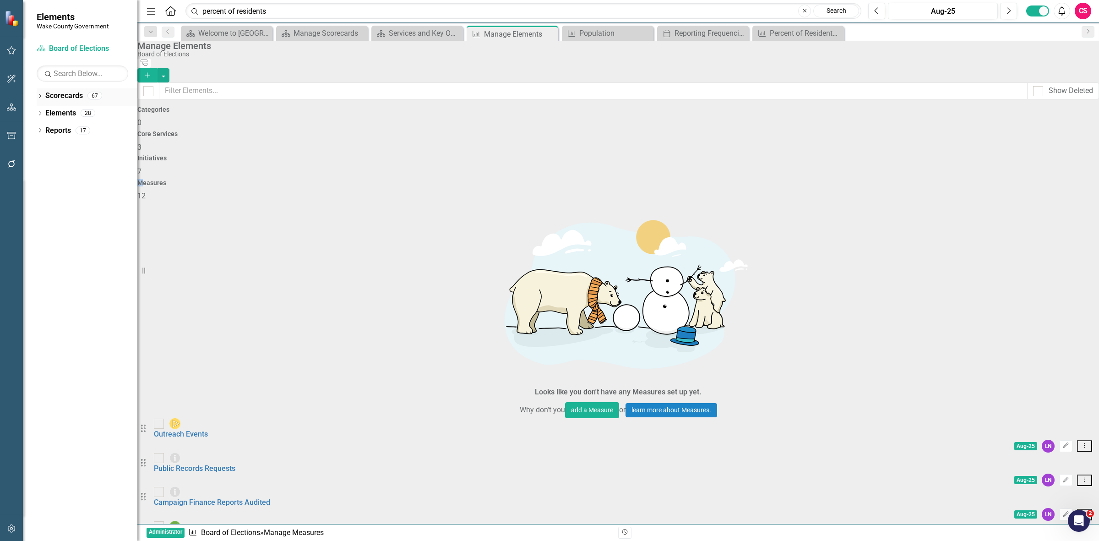
click at [58, 95] on link "Scorecards" at bounding box center [64, 96] width 38 height 11
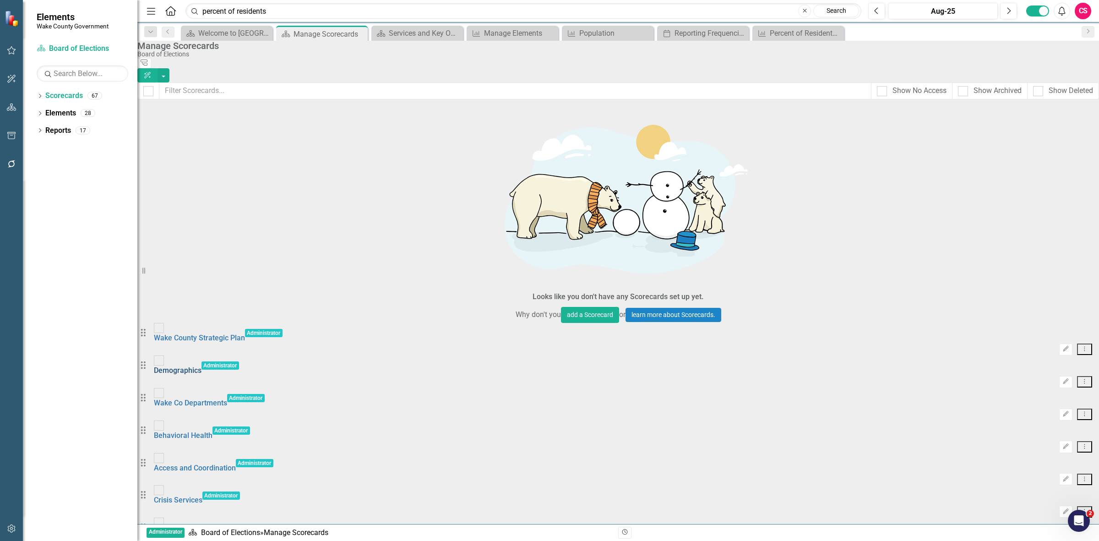
click at [202, 366] on link "Demographics" at bounding box center [178, 370] width 48 height 9
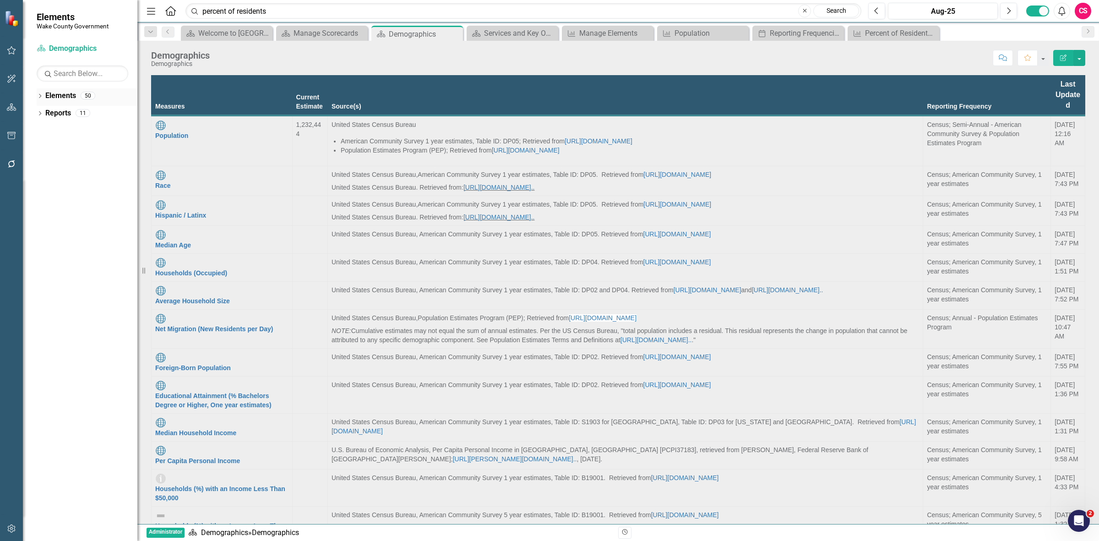
click at [65, 96] on link "Elements" at bounding box center [60, 96] width 31 height 11
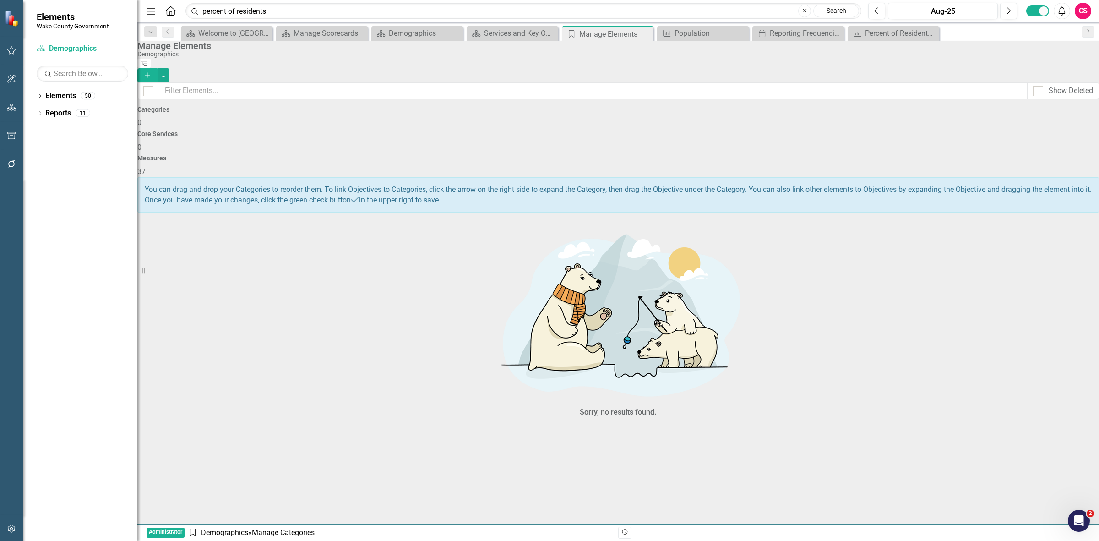
click at [978, 155] on div "Measures 37" at bounding box center [618, 166] width 962 height 22
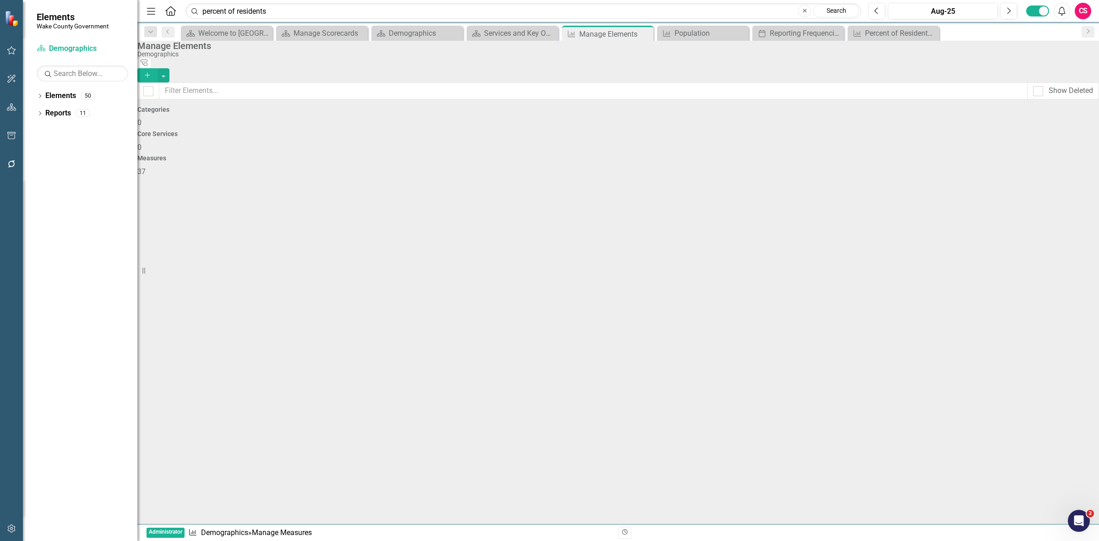
checkbox input "false"
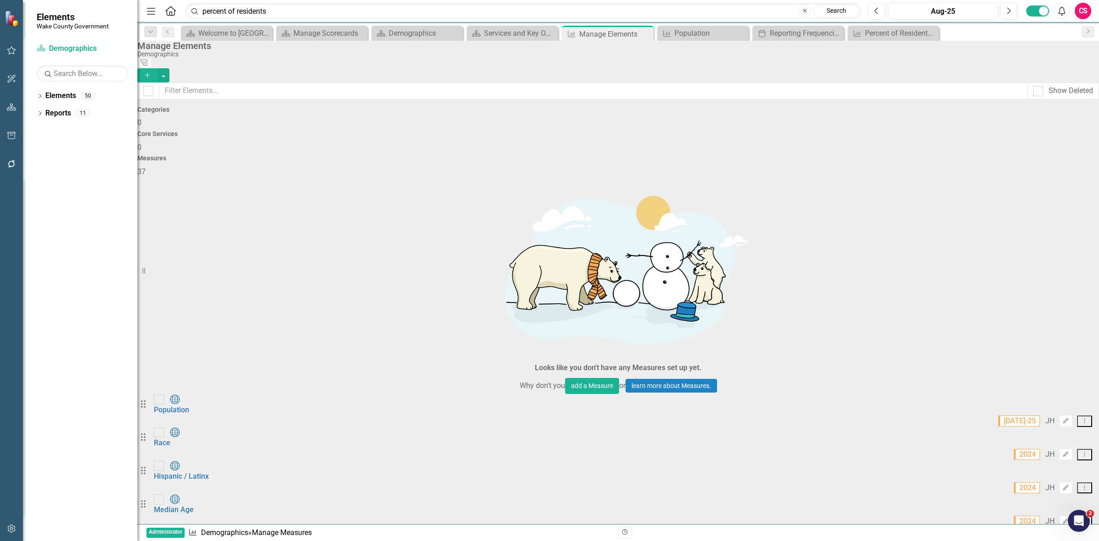
scroll to position [709, 0]
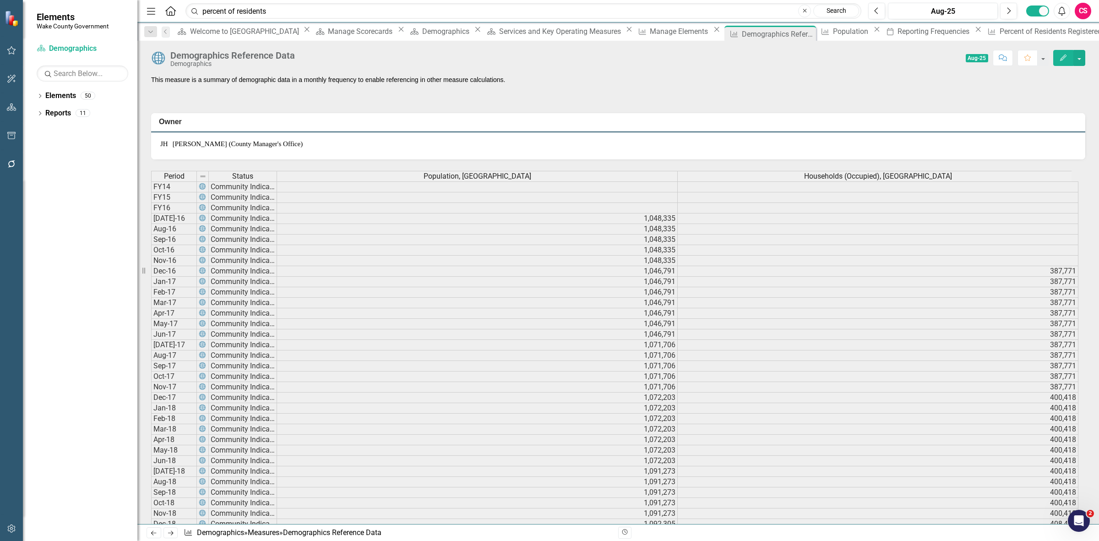
click at [1064, 59] on icon "Edit" at bounding box center [1063, 58] width 8 height 6
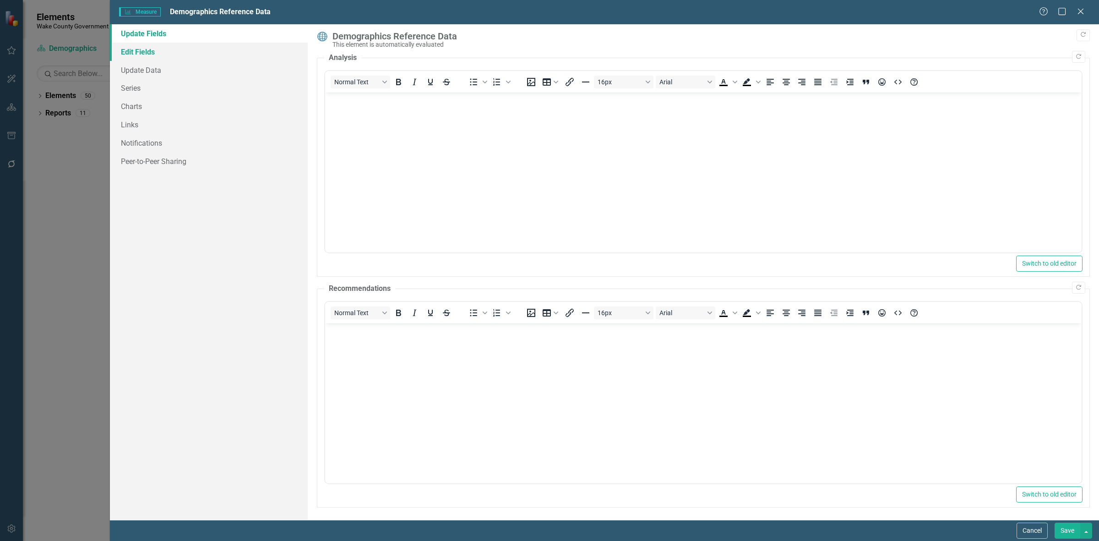
click at [168, 52] on link "Edit Fields" at bounding box center [209, 52] width 198 height 18
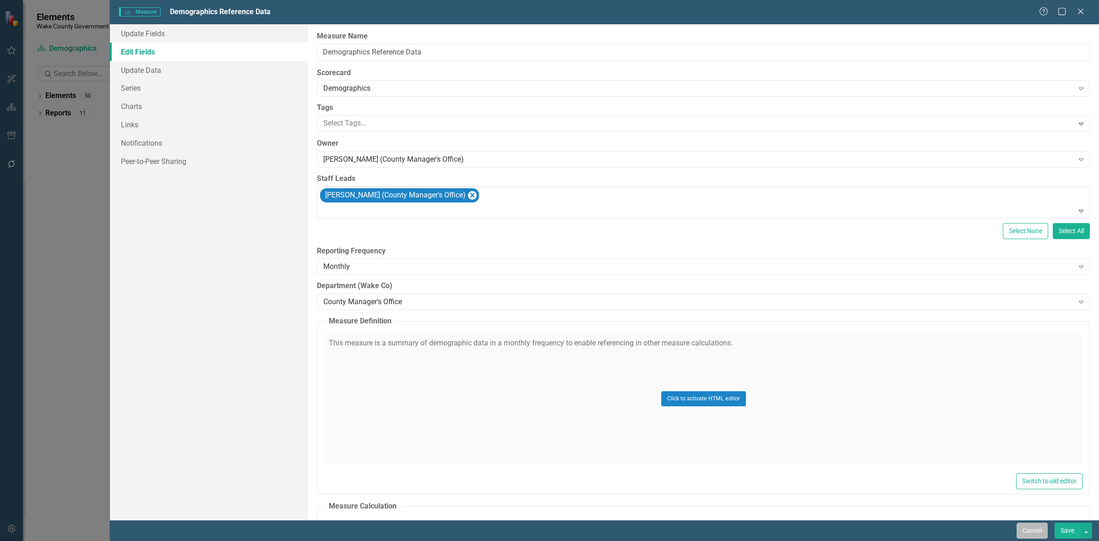
click at [1031, 536] on button "Cancel" at bounding box center [1032, 531] width 31 height 16
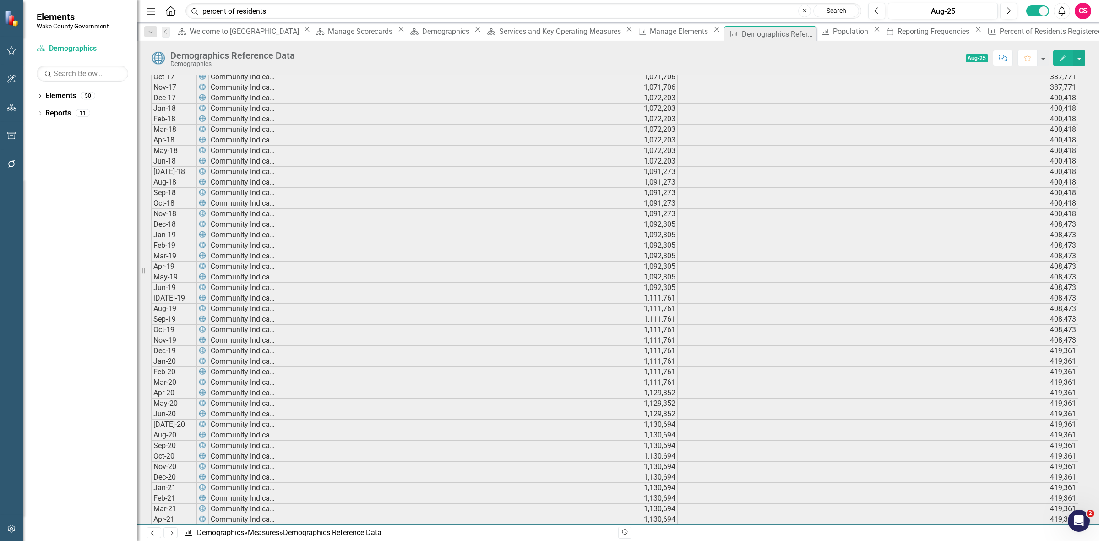
scroll to position [243, 0]
click at [1000, 37] on div "Percent of Residents Registered to Vote" at bounding box center [1064, 31] width 129 height 11
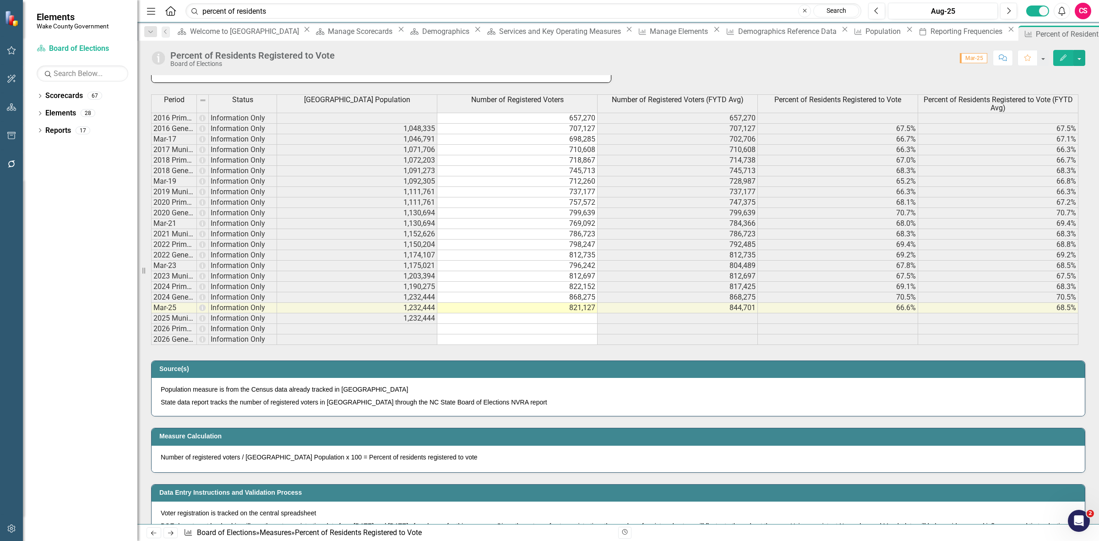
scroll to position [424, 0]
